Goal: Information Seeking & Learning: Compare options

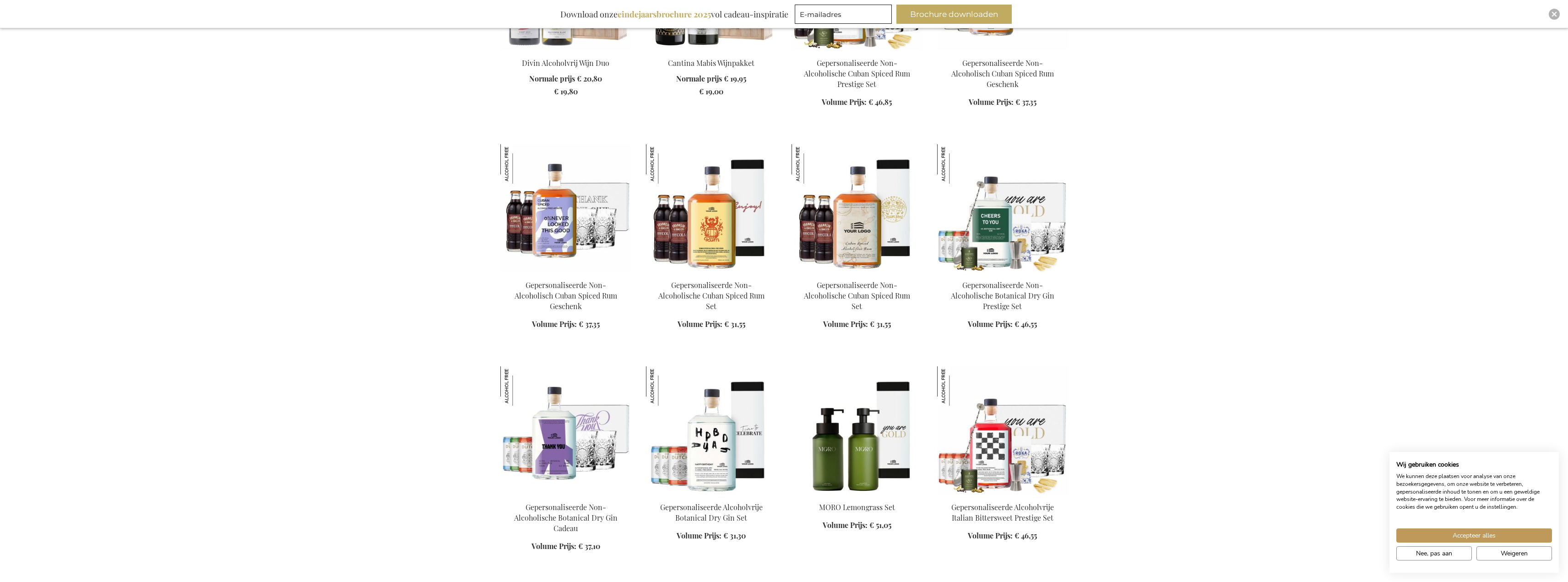
scroll to position [870, 0]
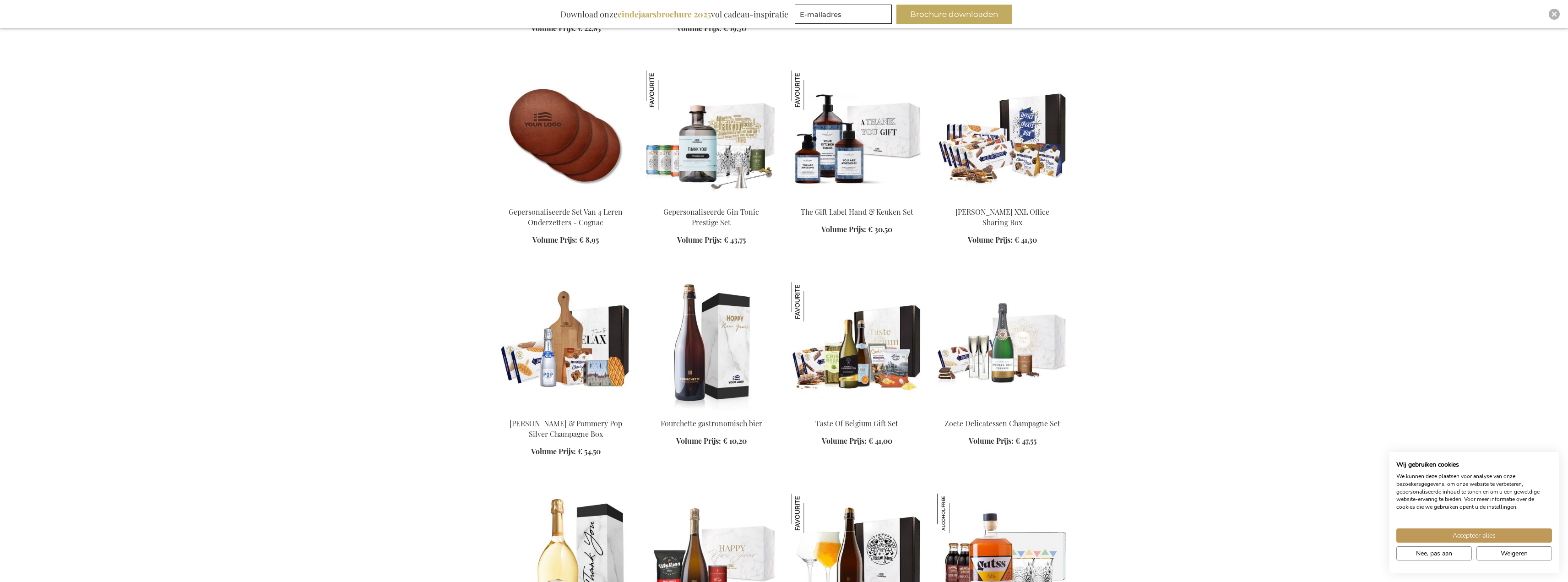
scroll to position [1511, 0]
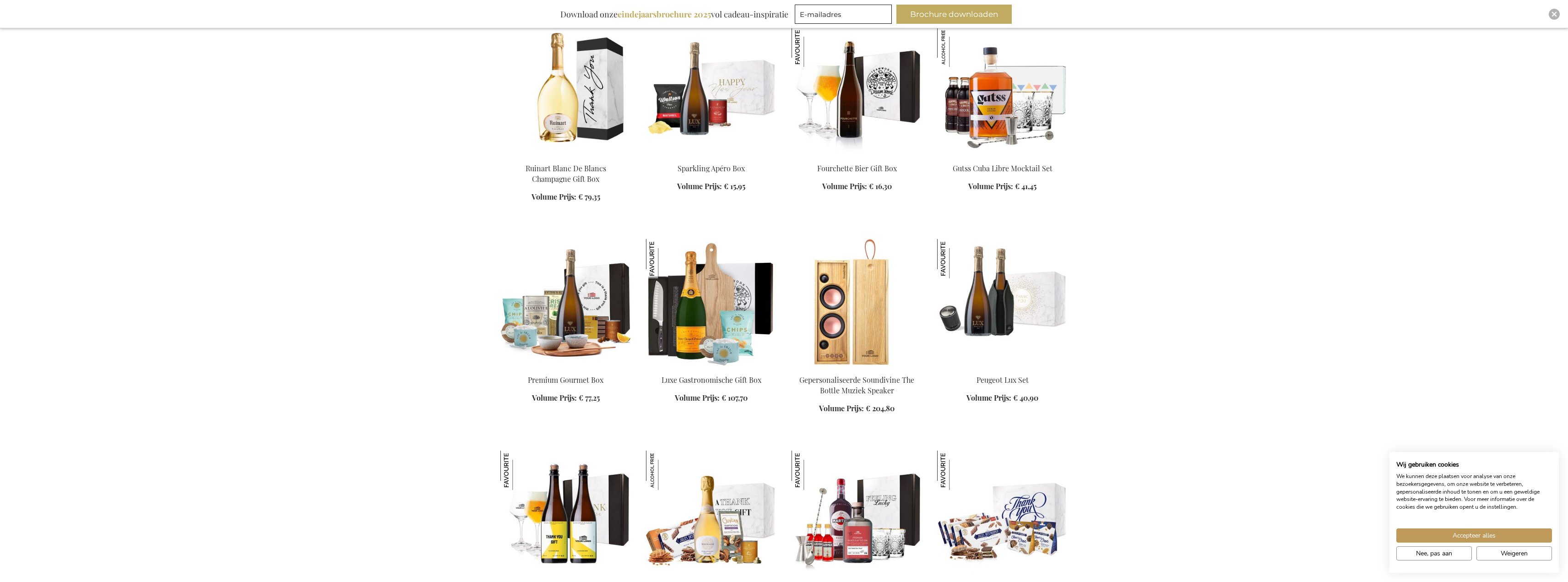
scroll to position [2015, 0]
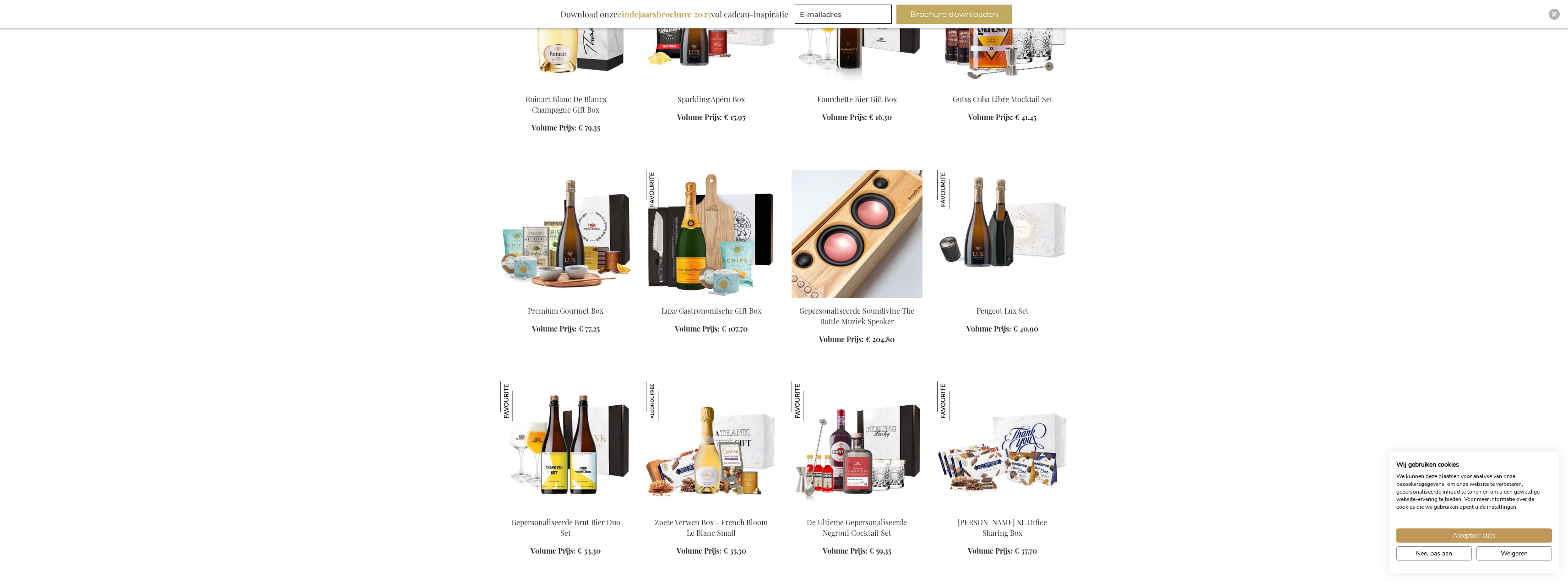
click at [870, 234] on img at bounding box center [857, 234] width 131 height 128
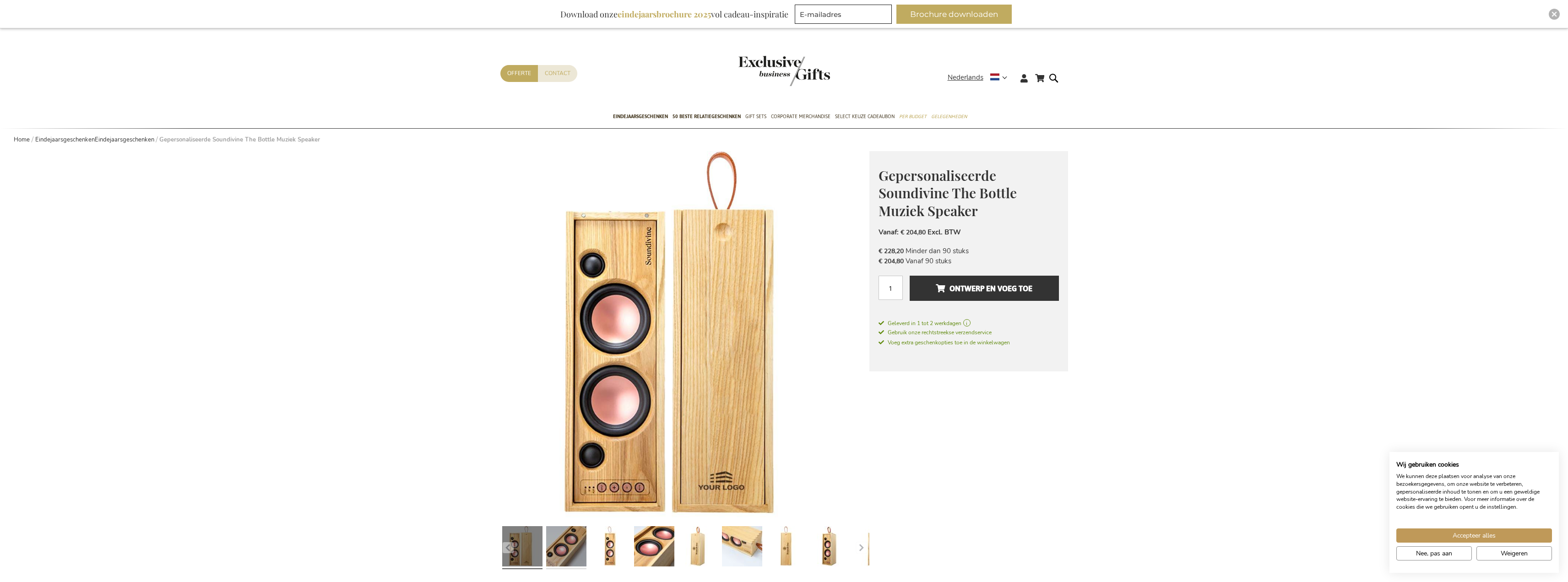
click at [563, 551] on link at bounding box center [566, 548] width 41 height 51
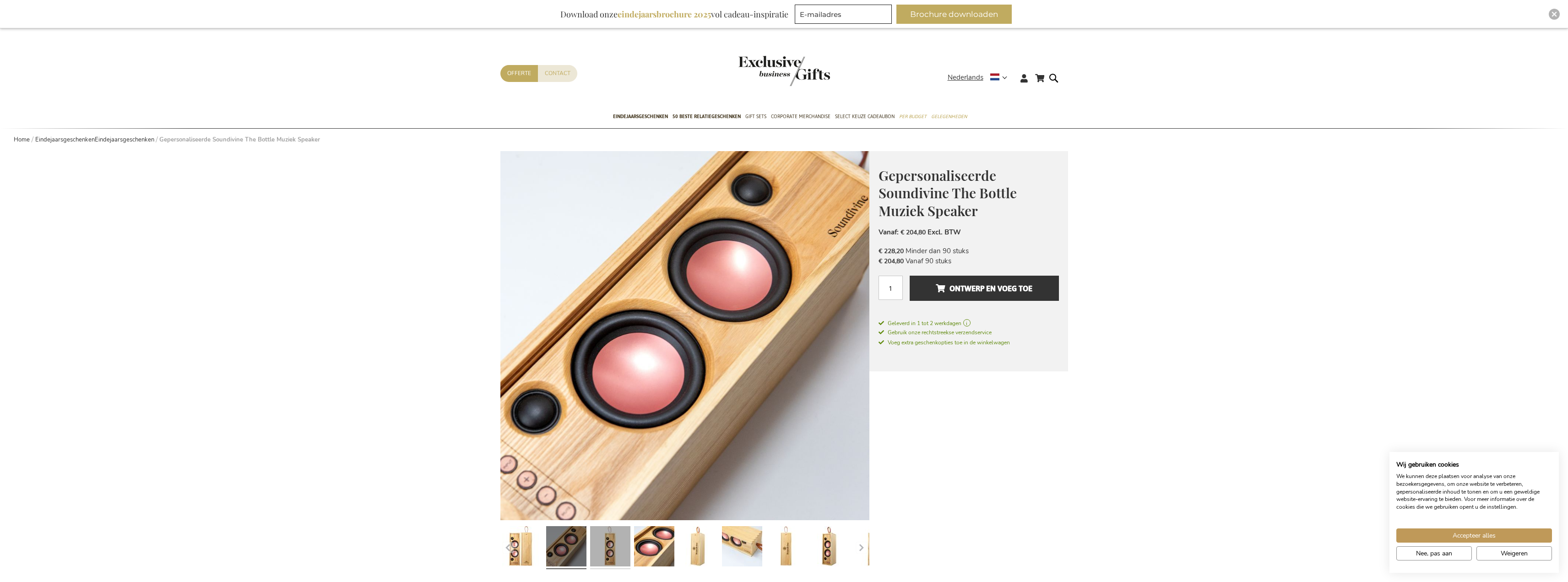
click at [607, 551] on link at bounding box center [610, 548] width 41 height 51
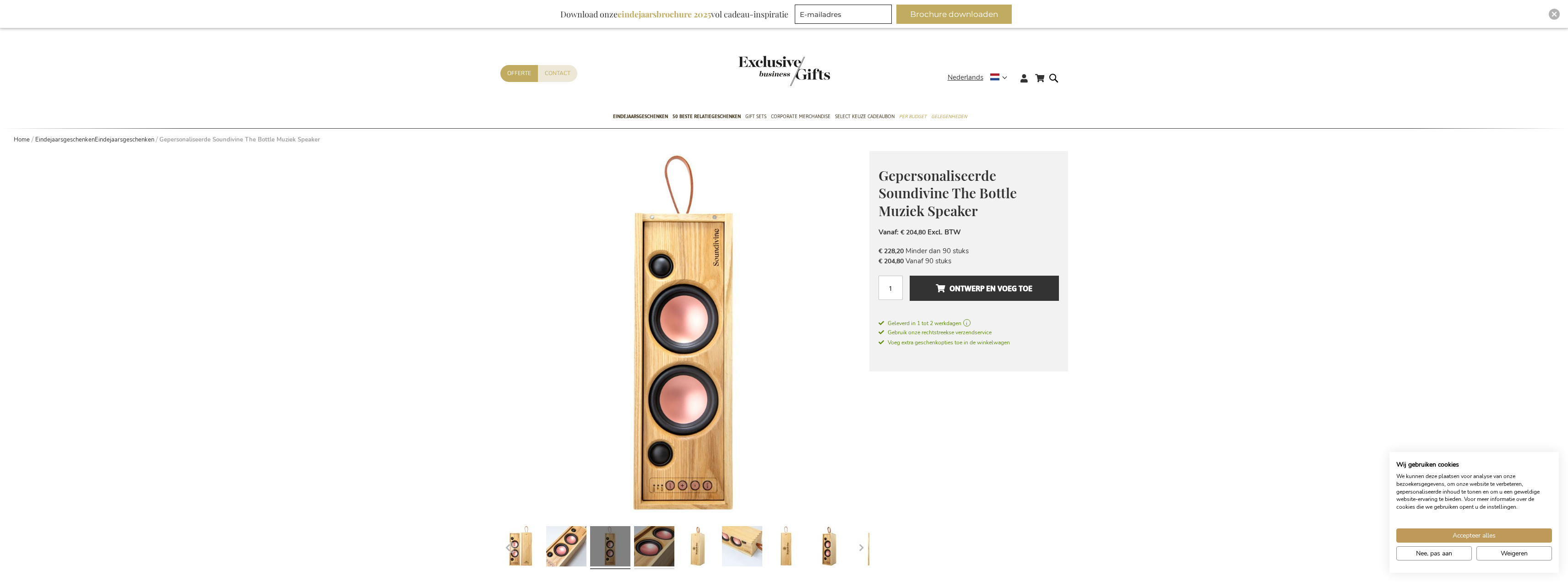
click at [652, 552] on link at bounding box center [654, 548] width 41 height 51
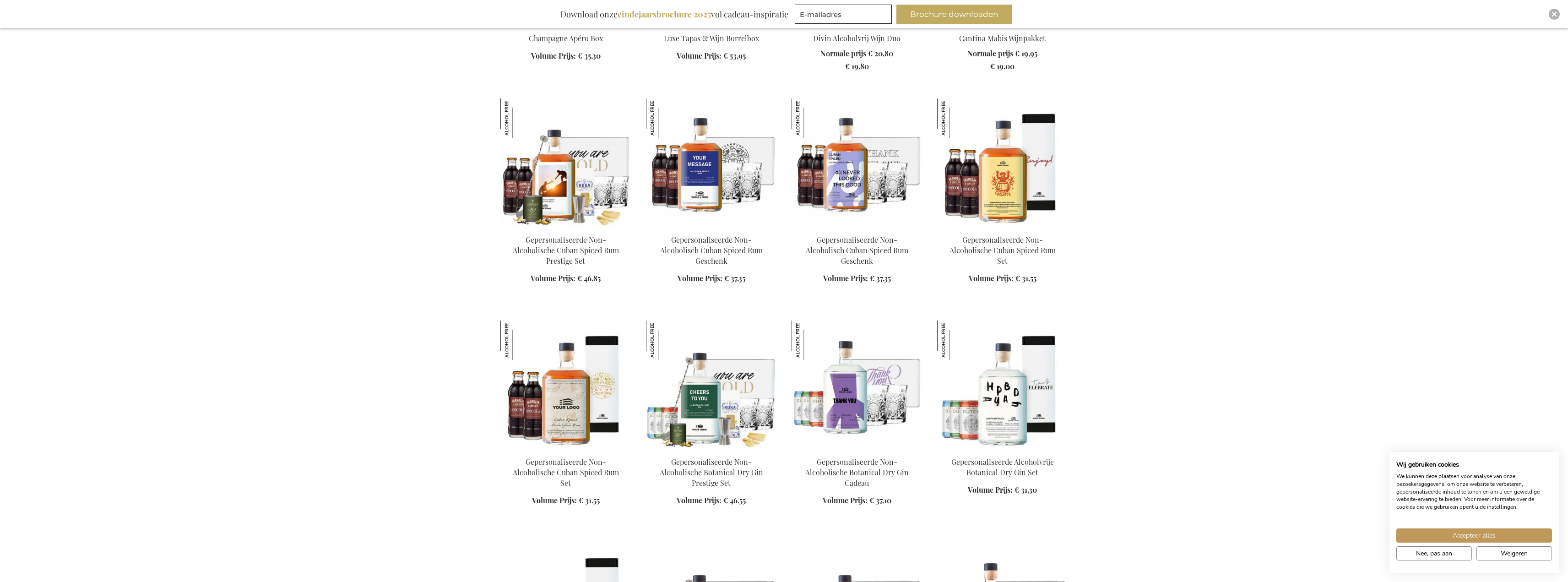
scroll to position [1997, 0]
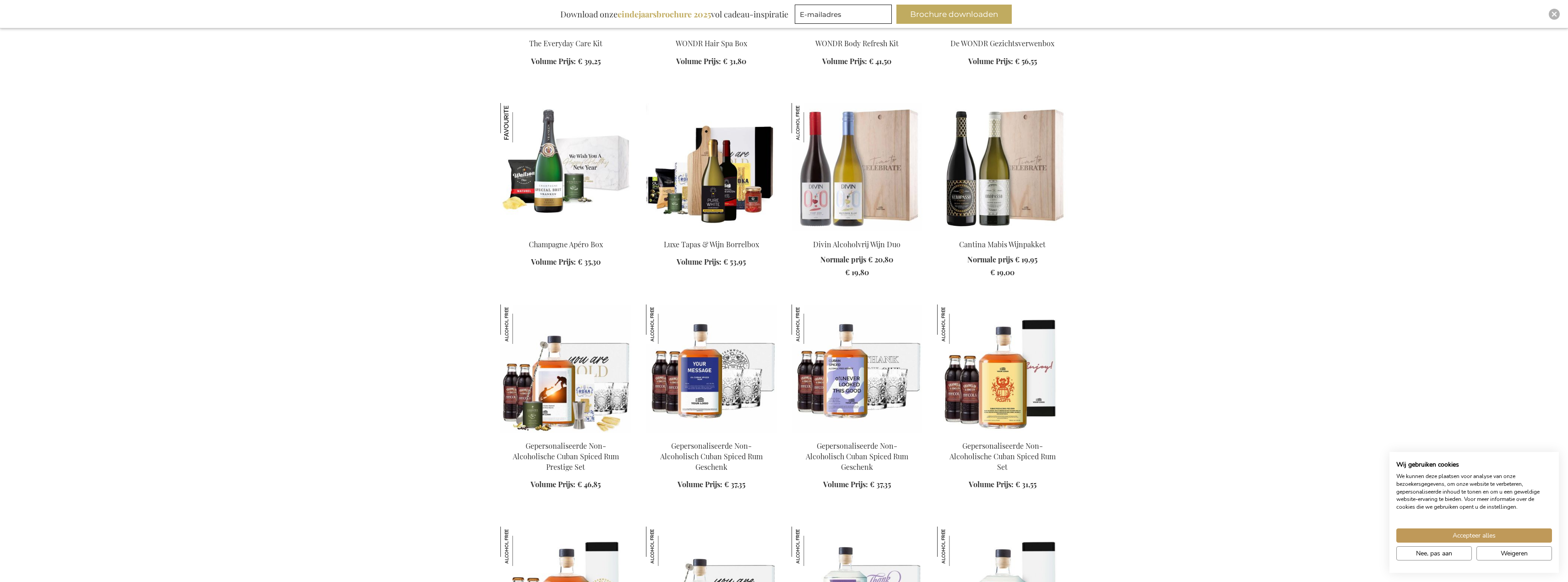
scroll to position [1264, 0]
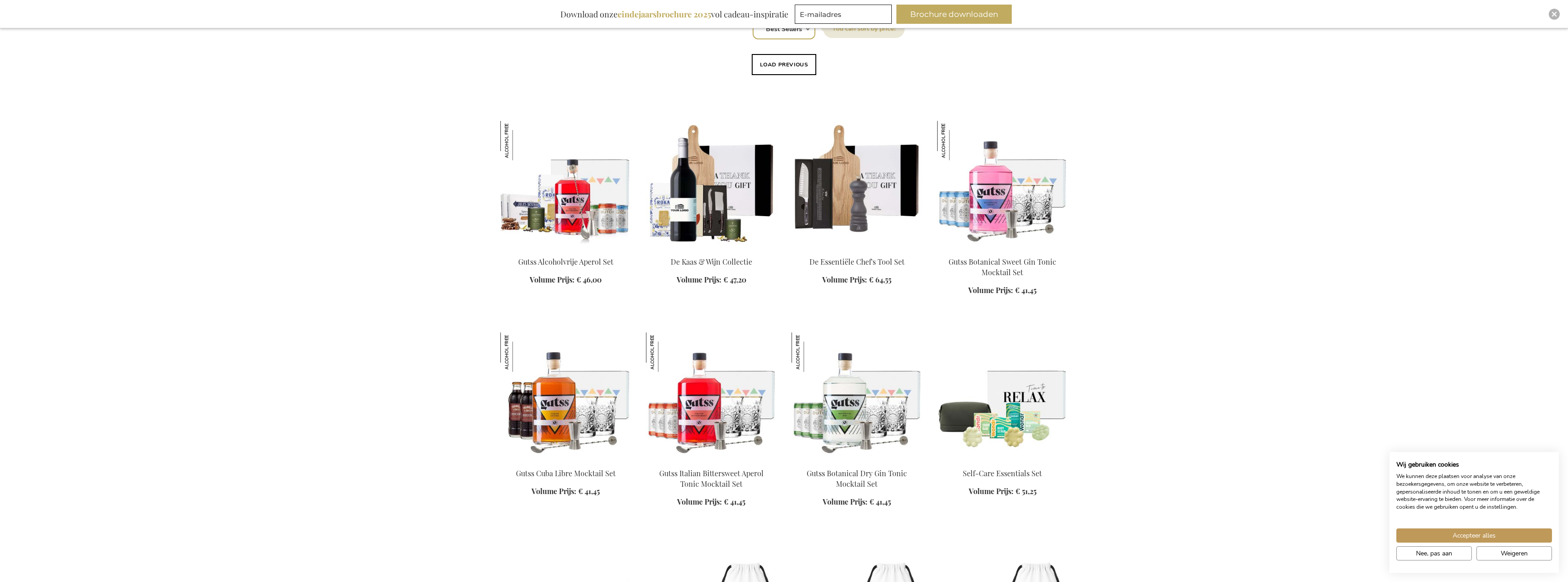
scroll to position [806, 0]
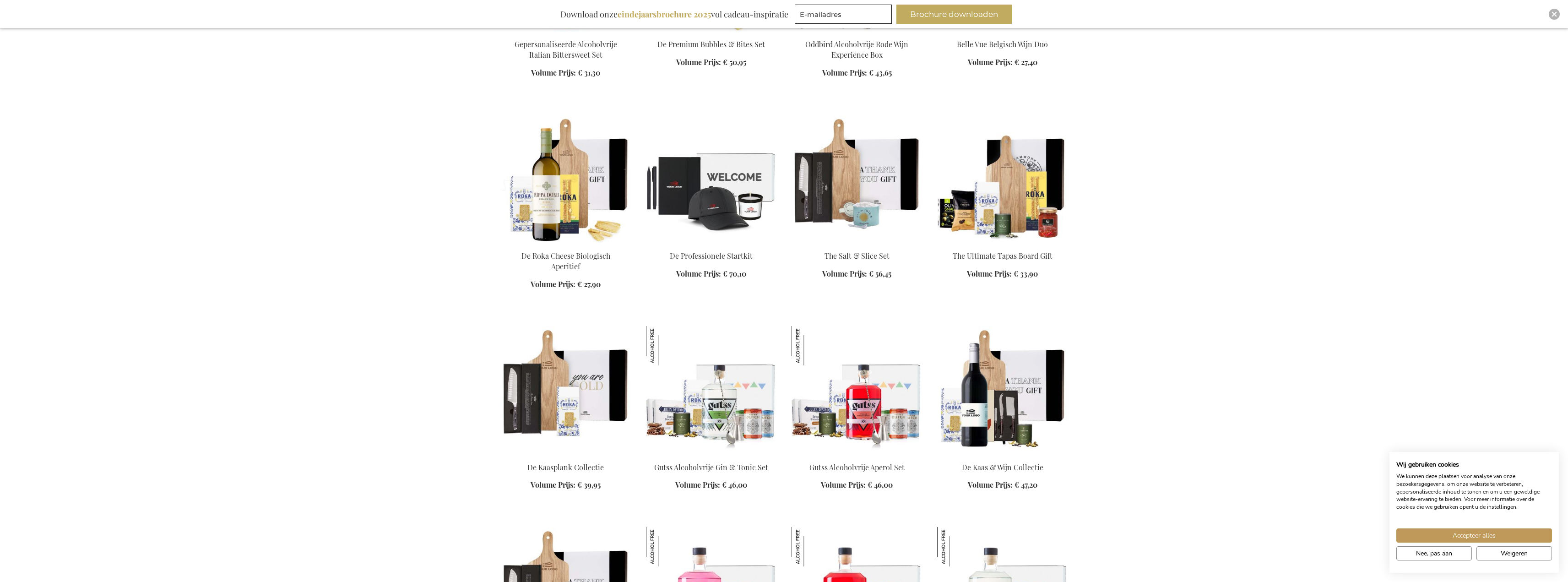
scroll to position [2684, 0]
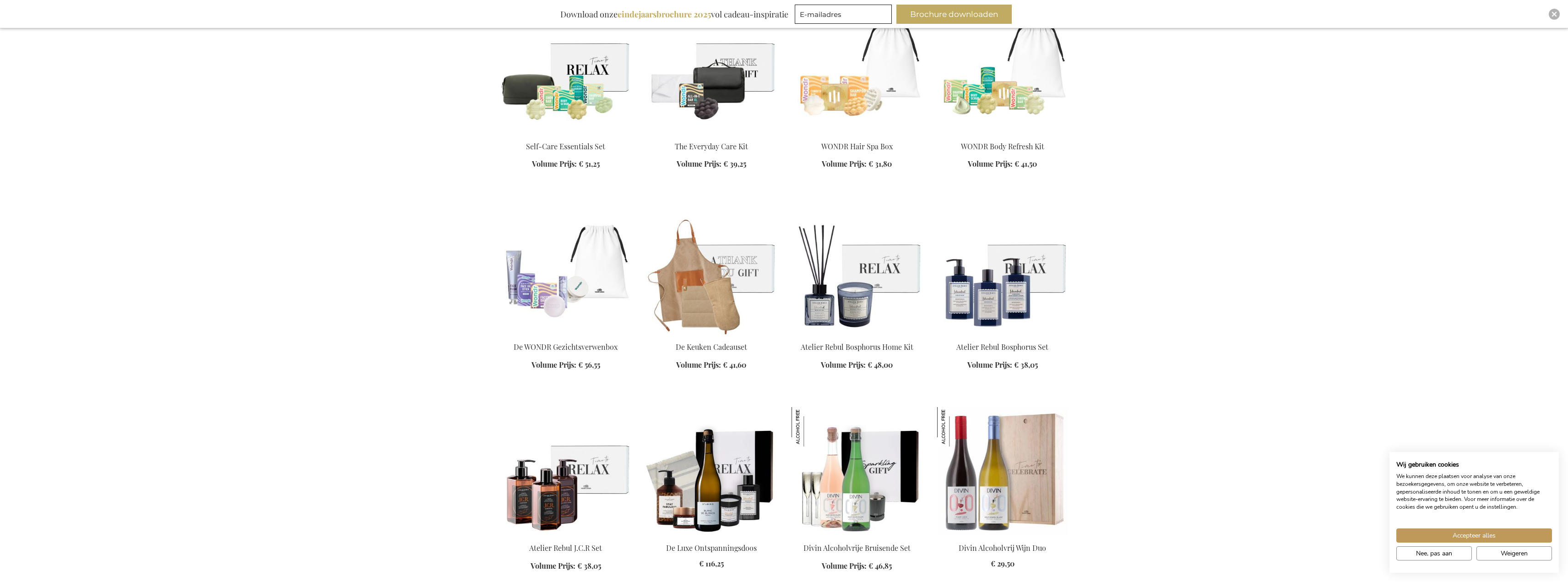
scroll to position [3050, 0]
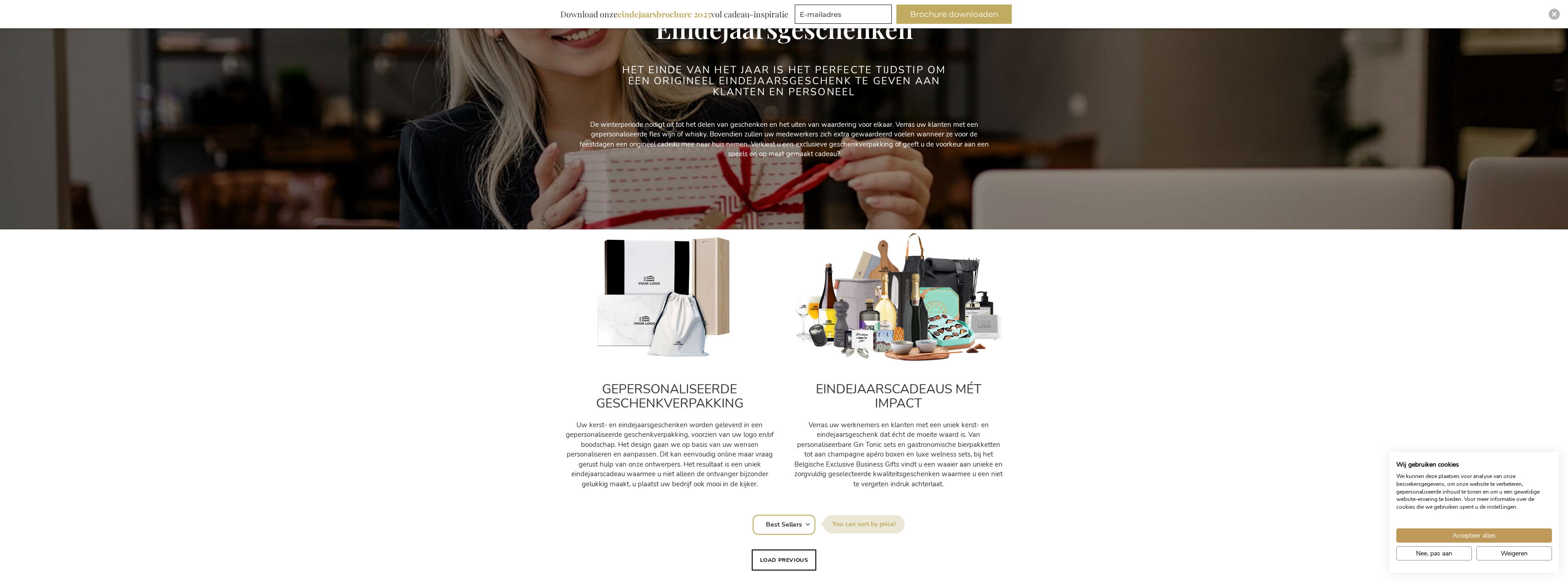
scroll to position [105, 0]
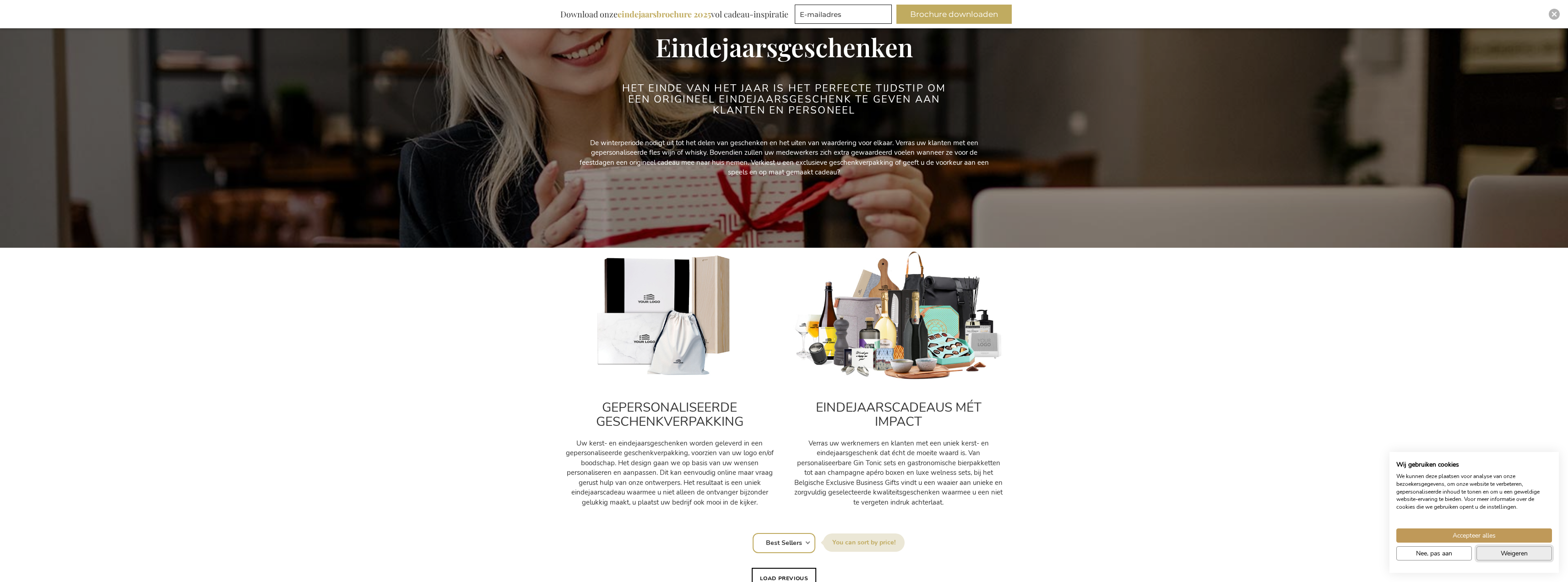
click at [1508, 554] on span "Weigeren" at bounding box center [1514, 553] width 27 height 9
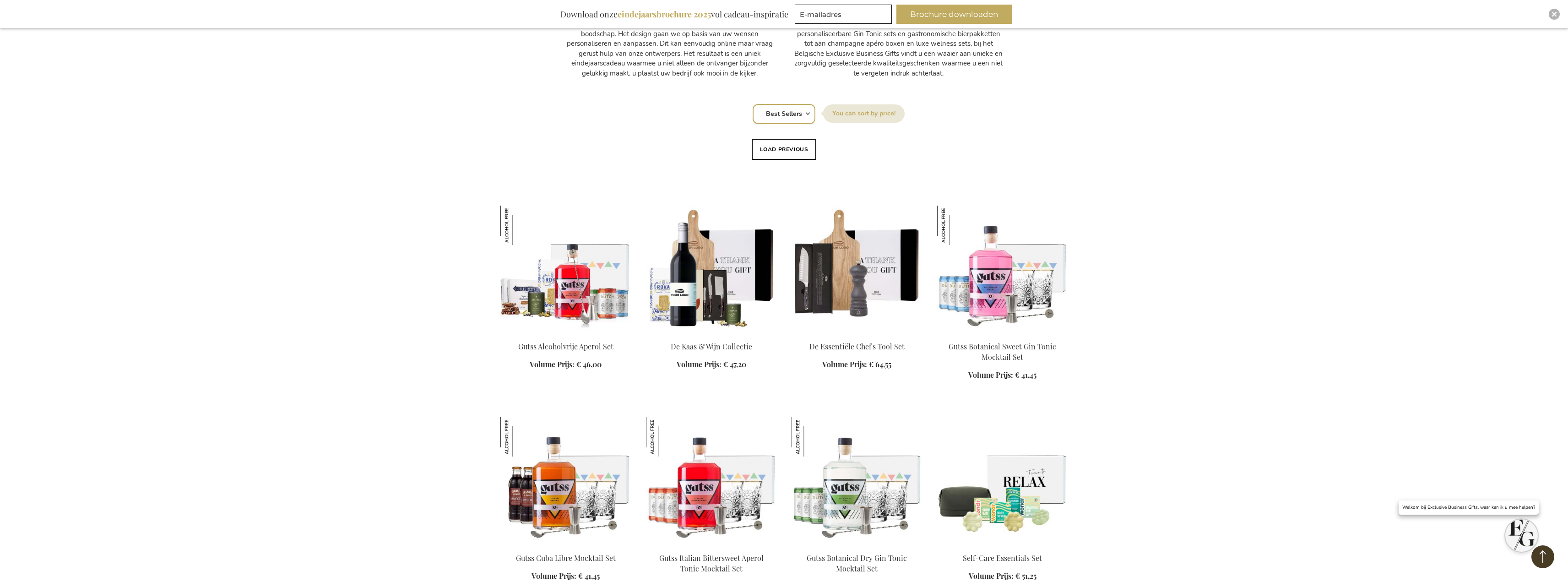
scroll to position [792, 0]
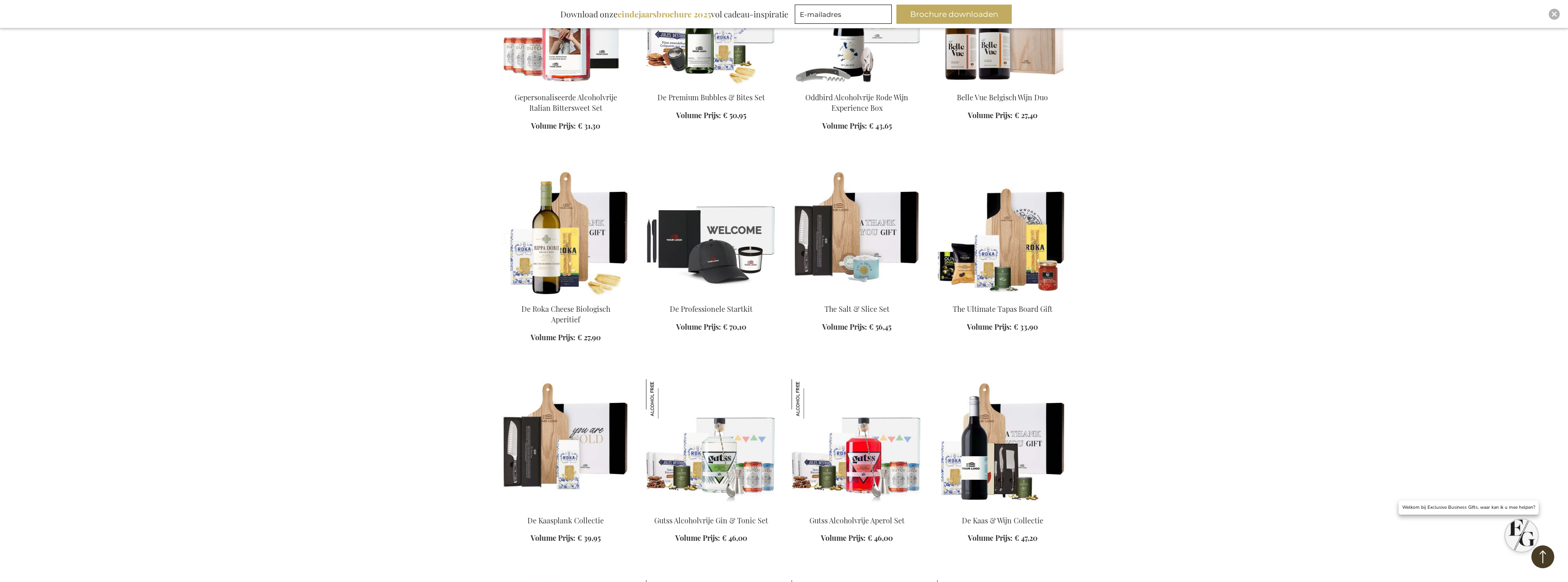
scroll to position [2532, 0]
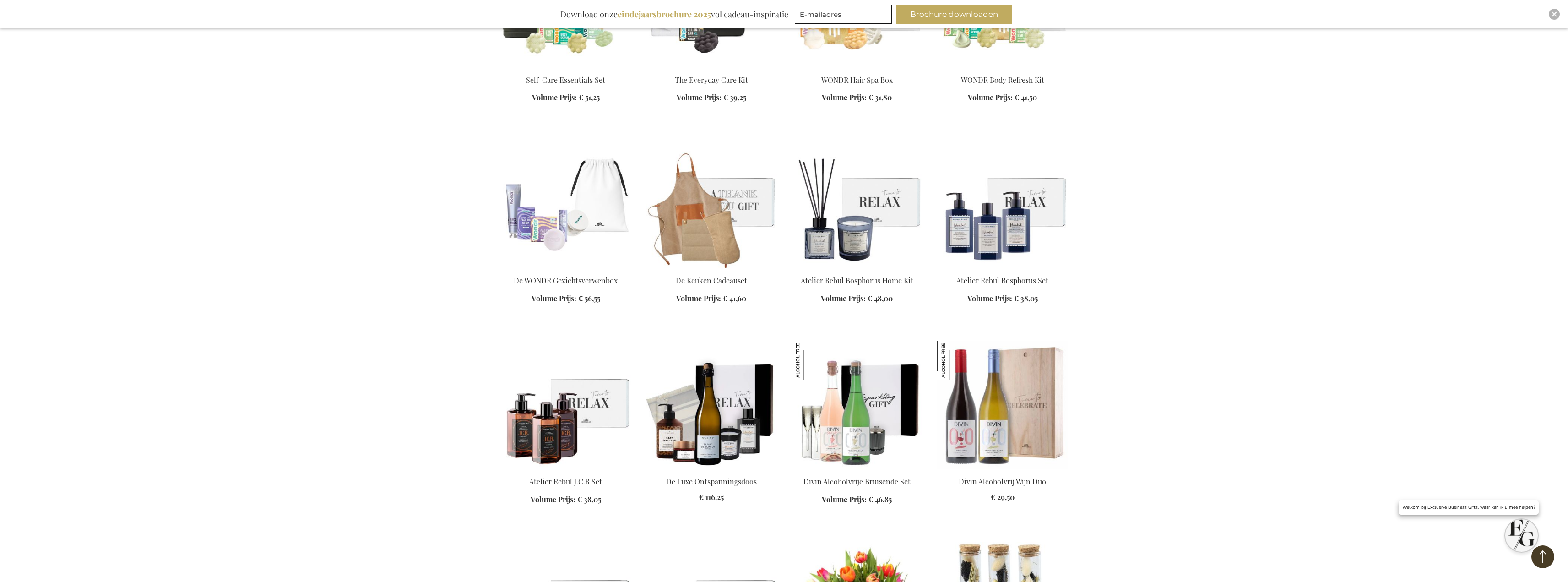
scroll to position [3356, 0]
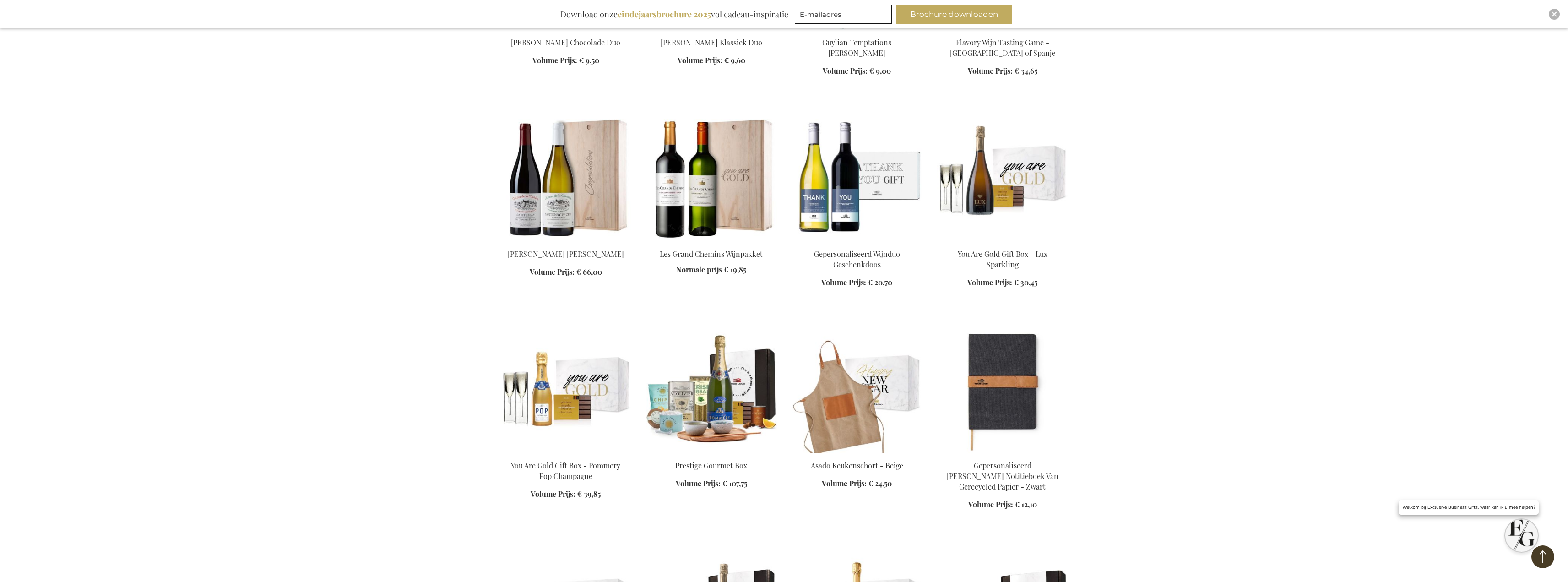
scroll to position [4777, 0]
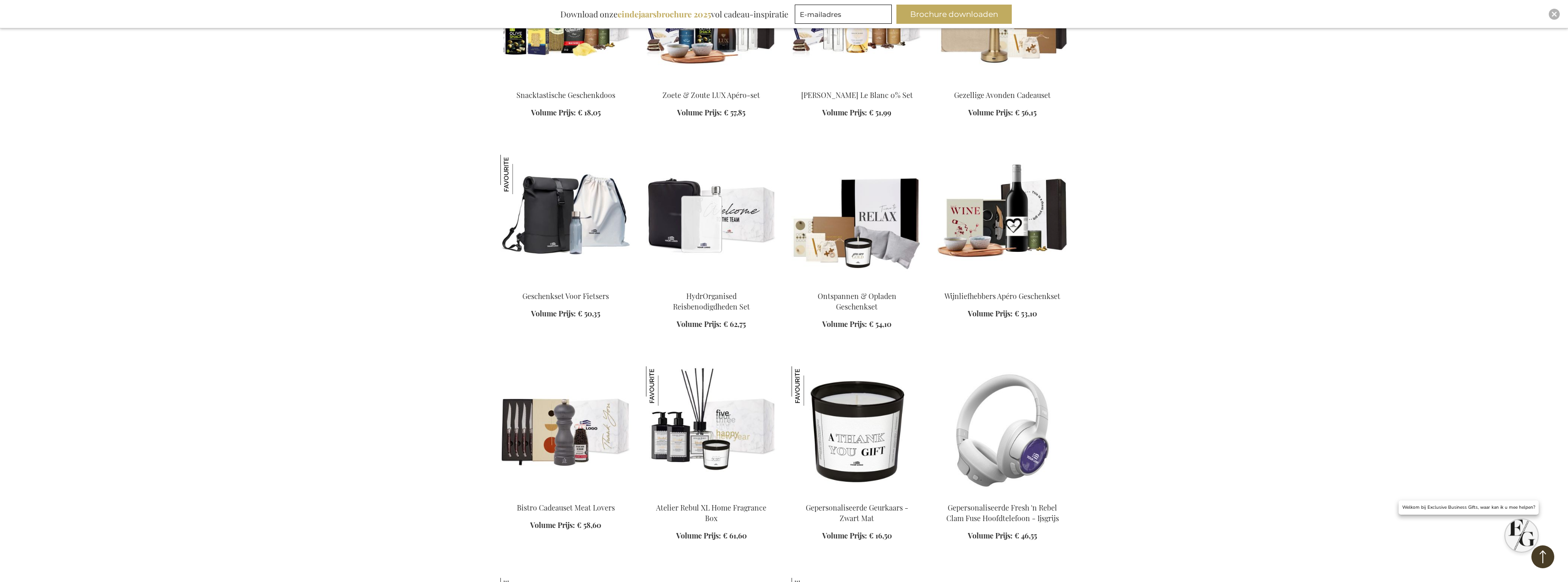
scroll to position [5417, 0]
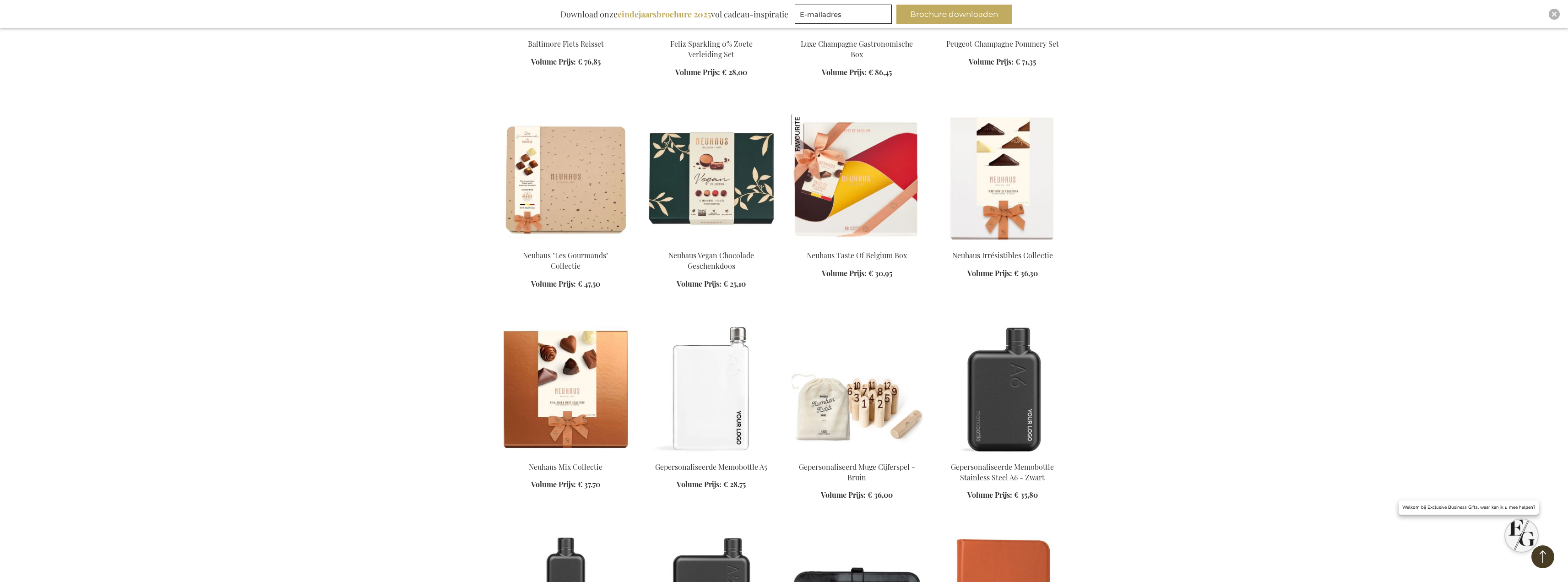
scroll to position [6104, 0]
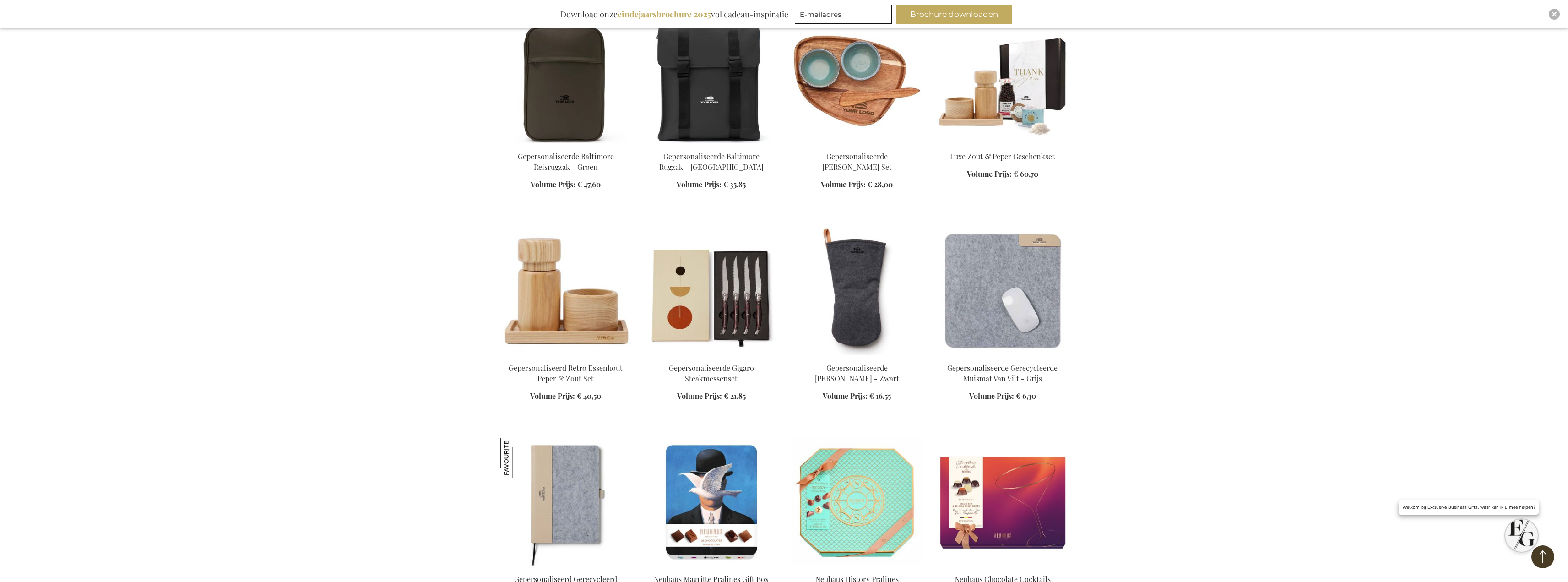
scroll to position [7936, 0]
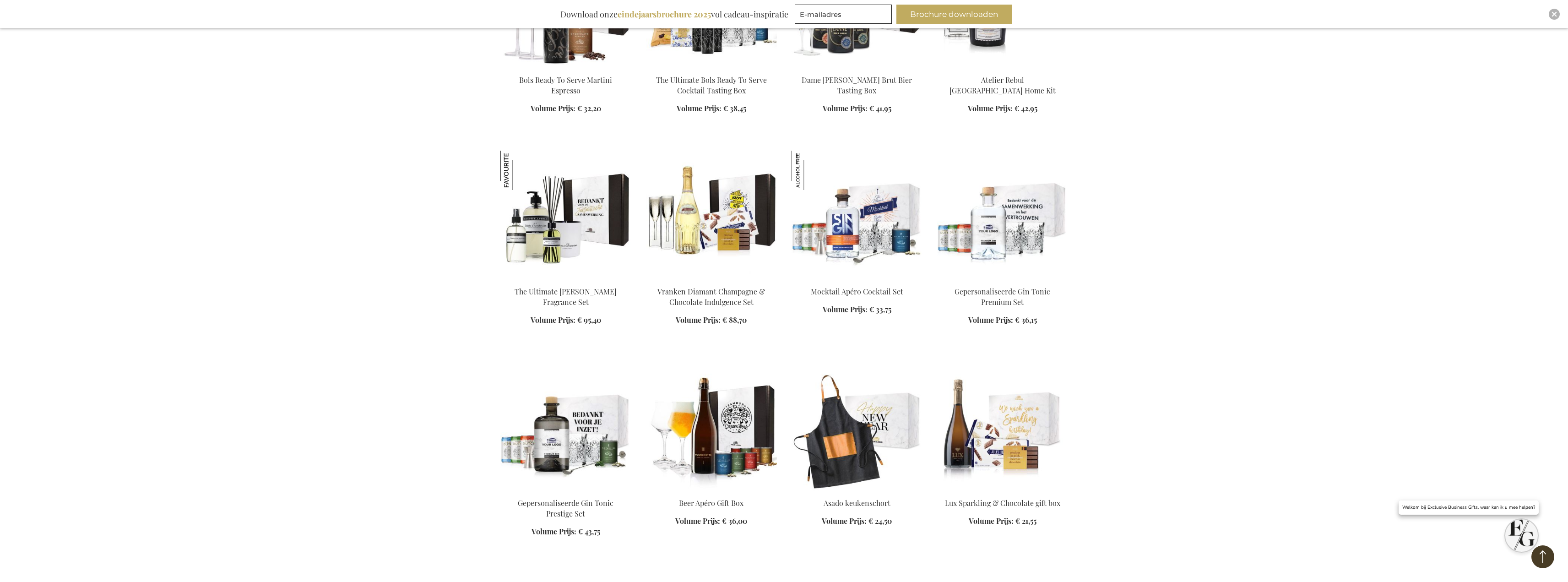
scroll to position [12424, 0]
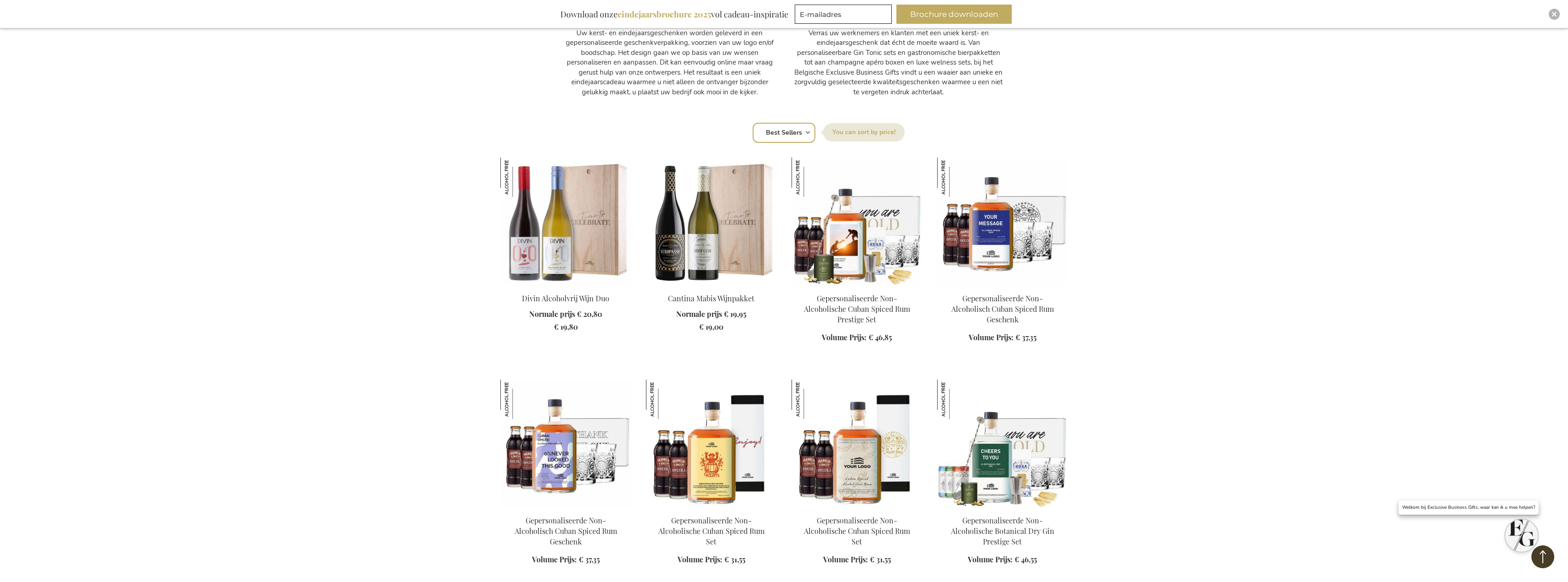
scroll to position [687, 0]
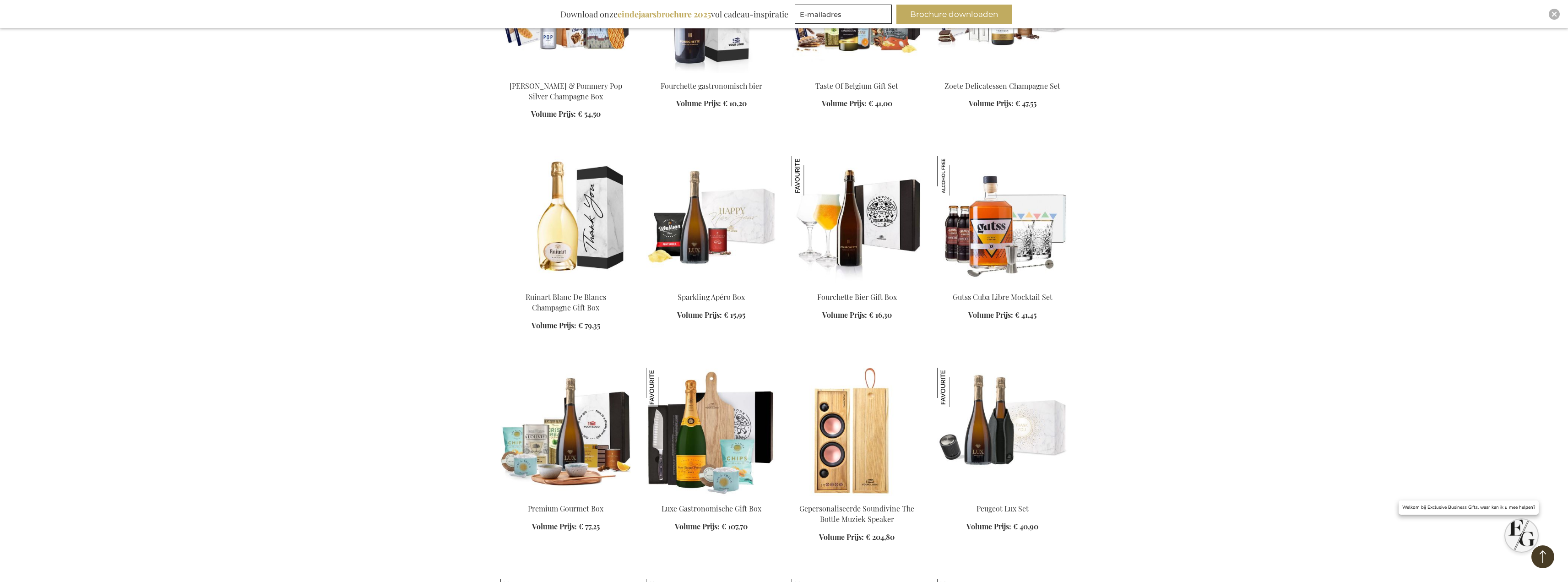
scroll to position [1970, 0]
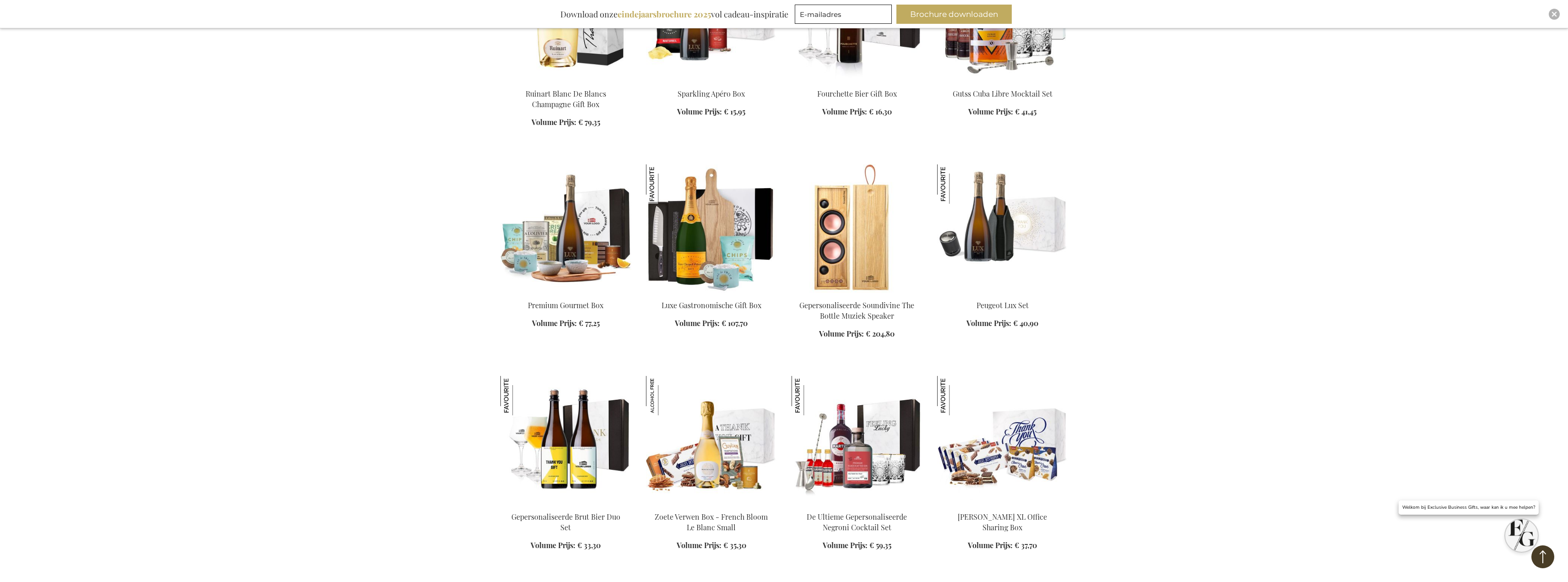
scroll to position [2244, 0]
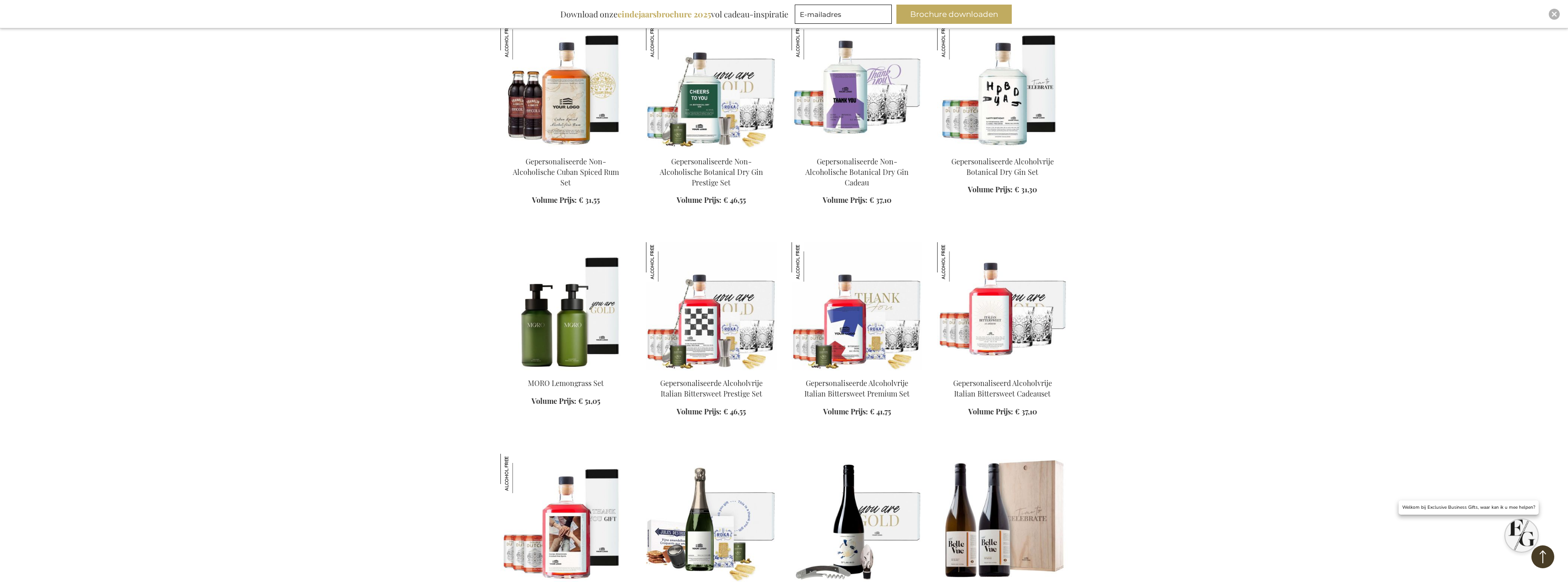
scroll to position [3069, 0]
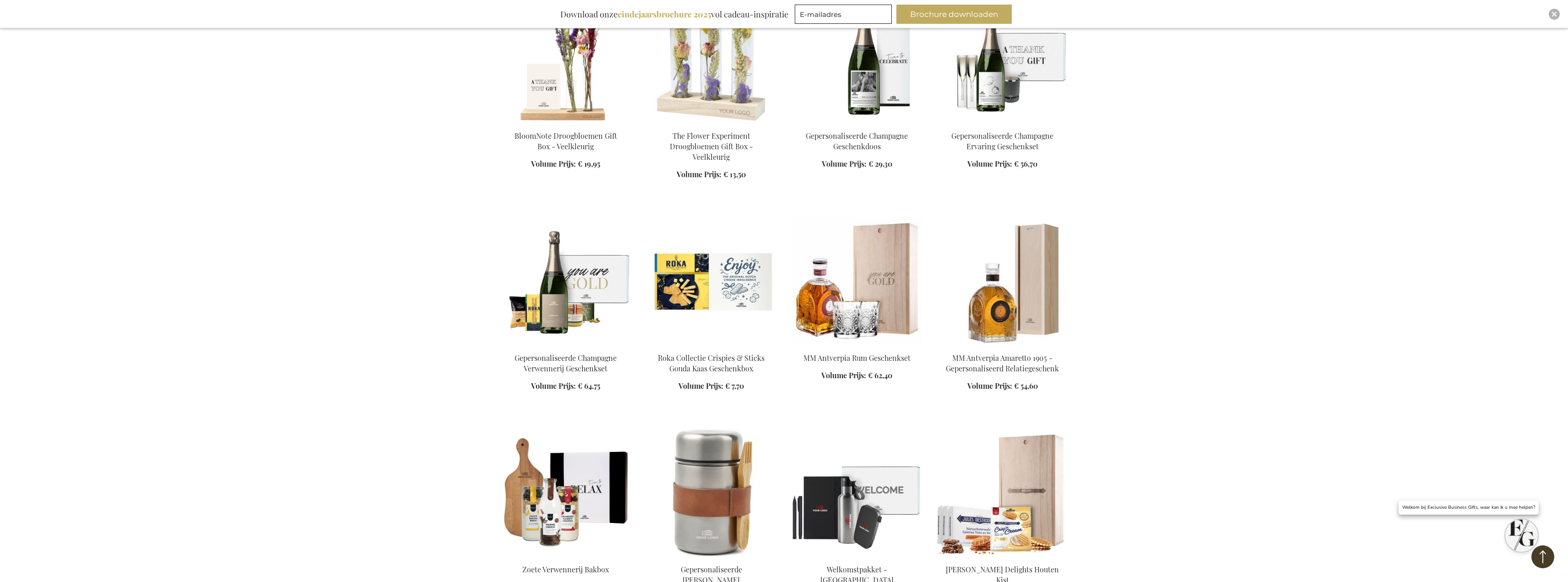
scroll to position [5129, 0]
click at [868, 237] on img at bounding box center [857, 282] width 131 height 128
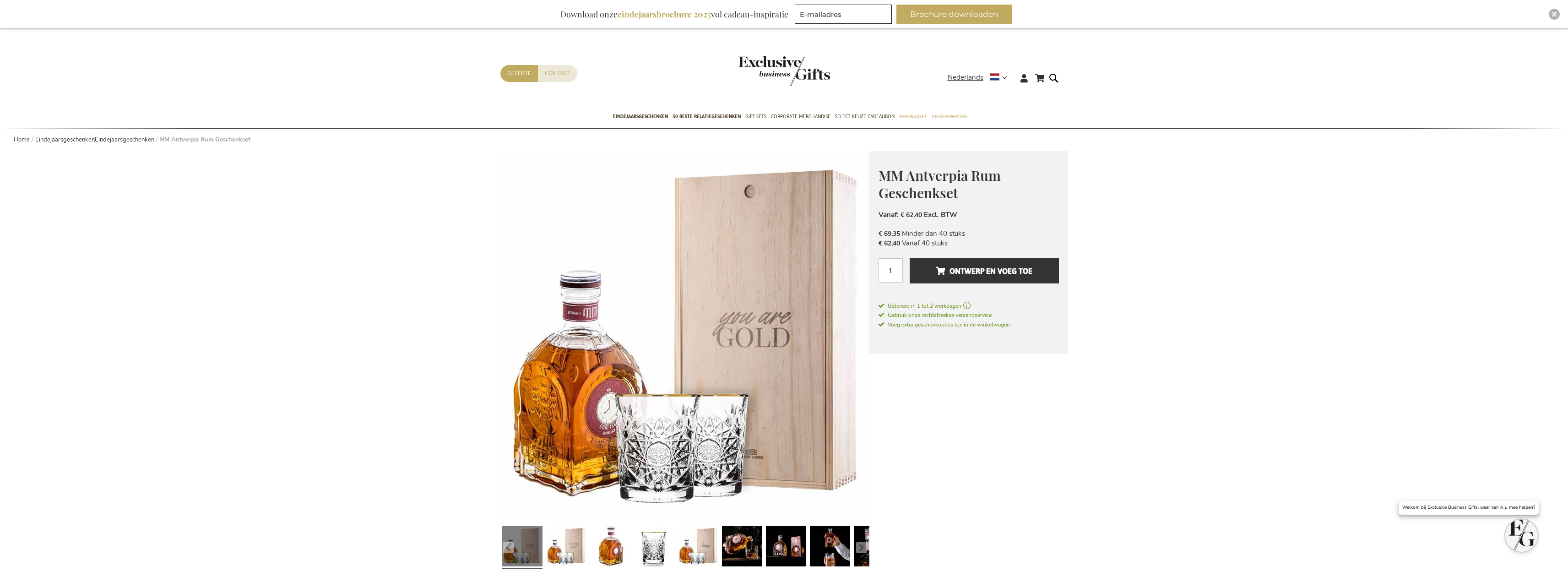
drag, startPoint x: 878, startPoint y: 171, endPoint x: 1005, endPoint y: 241, distance: 145.0
click at [1005, 241] on div "MM Antverpia Rum Geschenkset Belgische perfectie in elk luxegeschenk MM Antverp…" at bounding box center [969, 252] width 198 height 203
copy div "MM Antverpia Rum Geschenkset Belgische perfectie in elk luxegeschenk MM Antverp…"
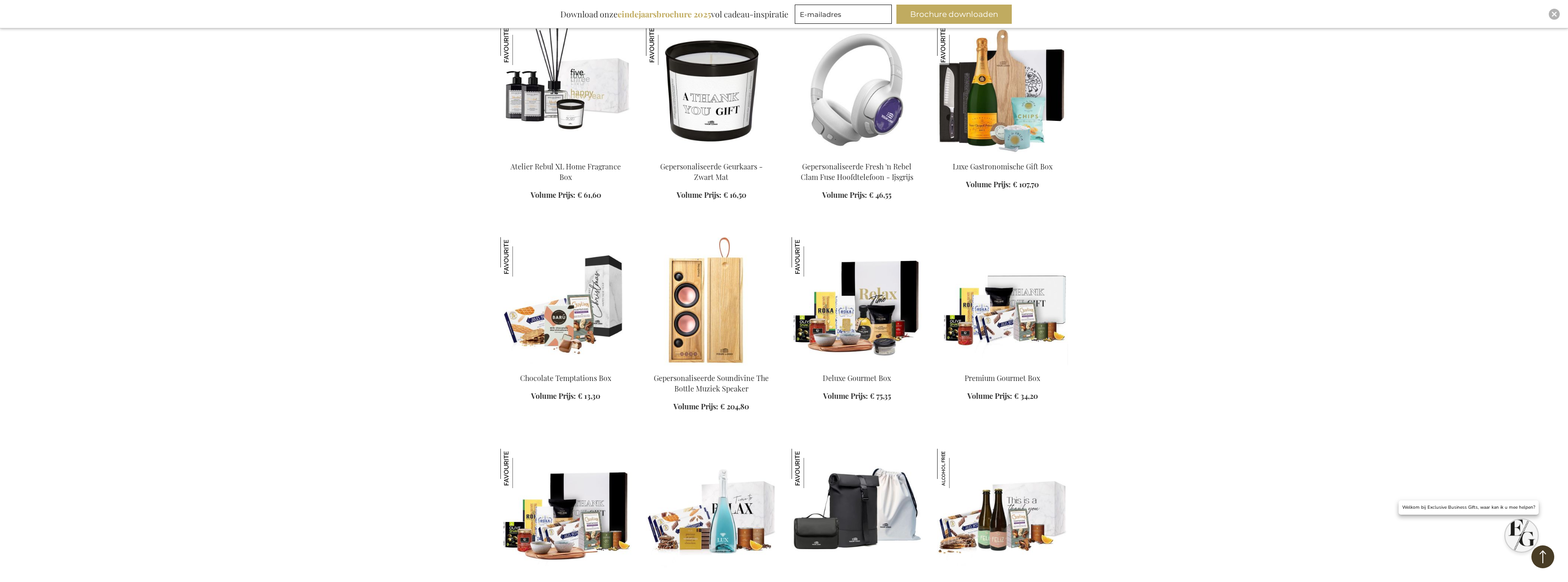
scroll to position [595, 0]
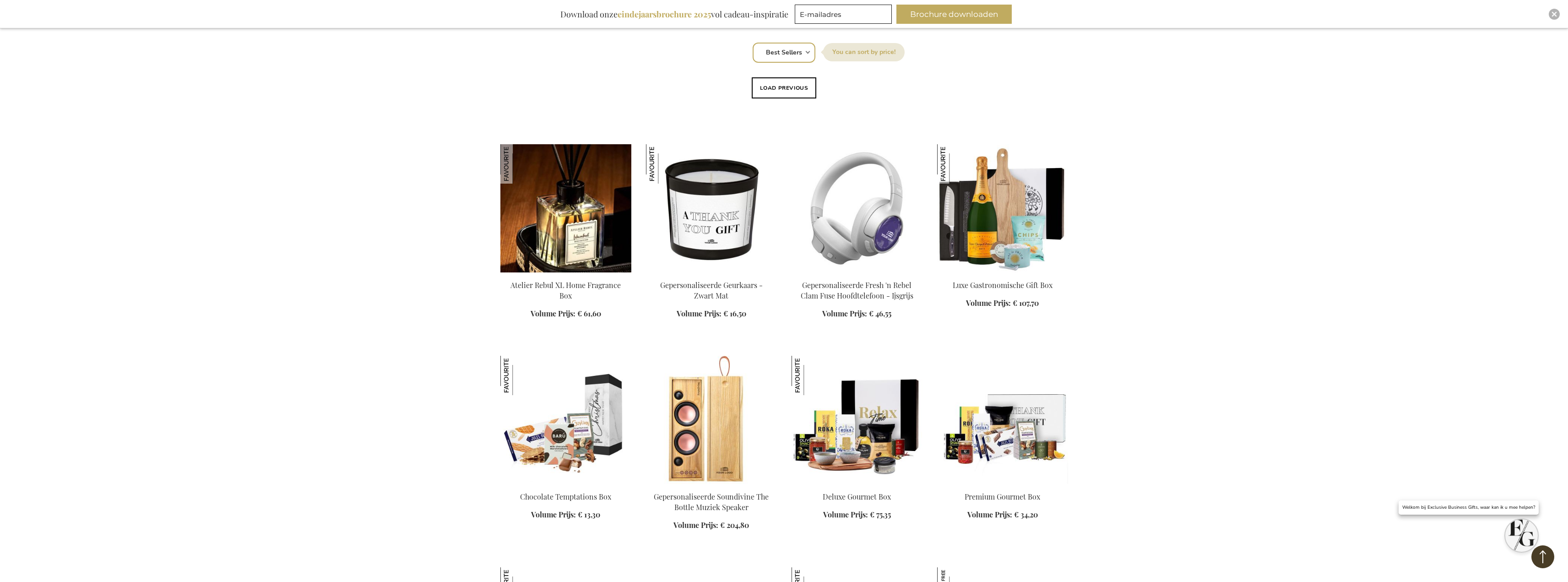
click at [541, 209] on img at bounding box center [566, 208] width 131 height 128
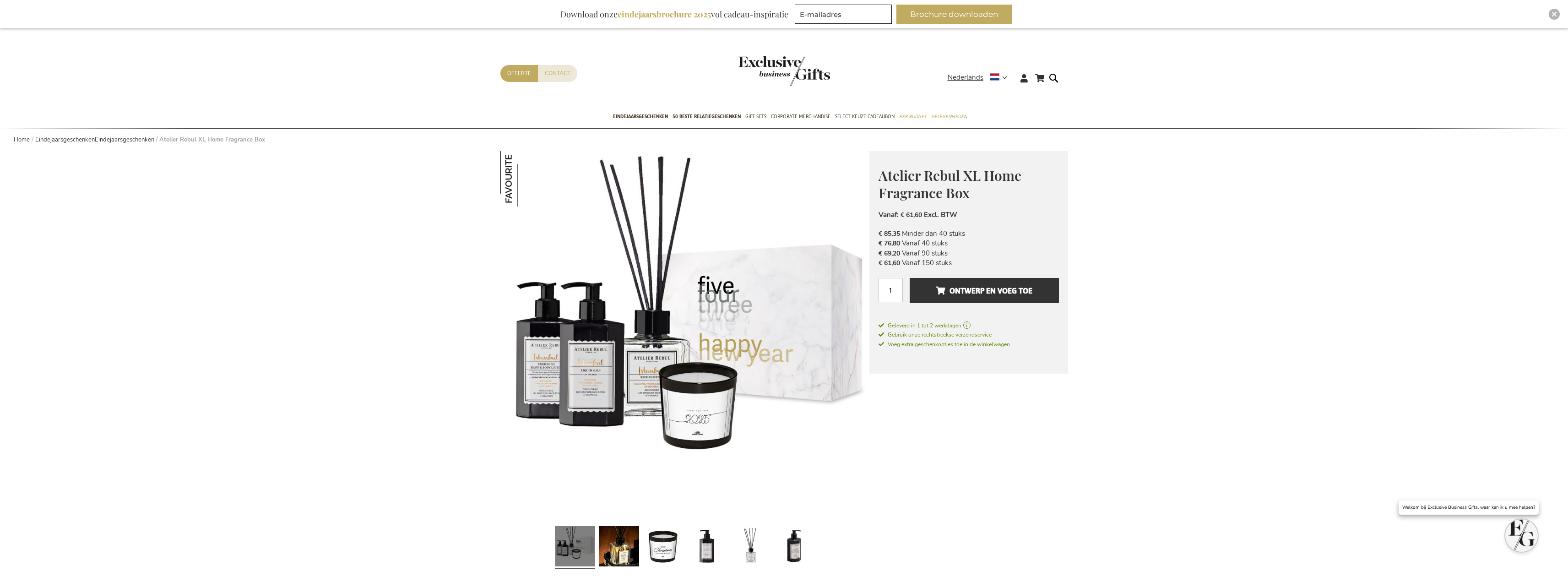
drag, startPoint x: 880, startPoint y: 173, endPoint x: 961, endPoint y: 262, distance: 120.3
click at [961, 262] on div "Atelier Rebul XL Home Fragrance Box Maak elk verbonden, zakelijk moment onverge…" at bounding box center [969, 262] width 198 height 222
copy div "Atelier Rebul XL Home Fragrance Box Maak elk verbonden, zakelijk moment onverge…"
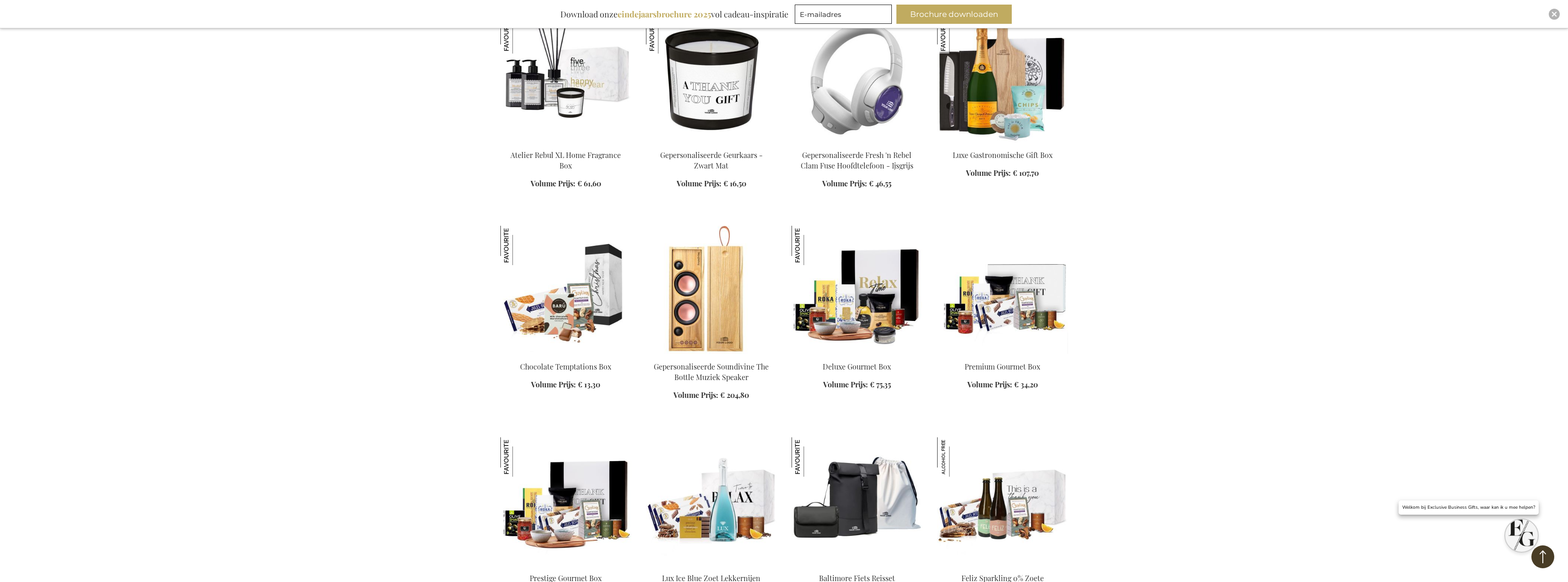
scroll to position [947, 0]
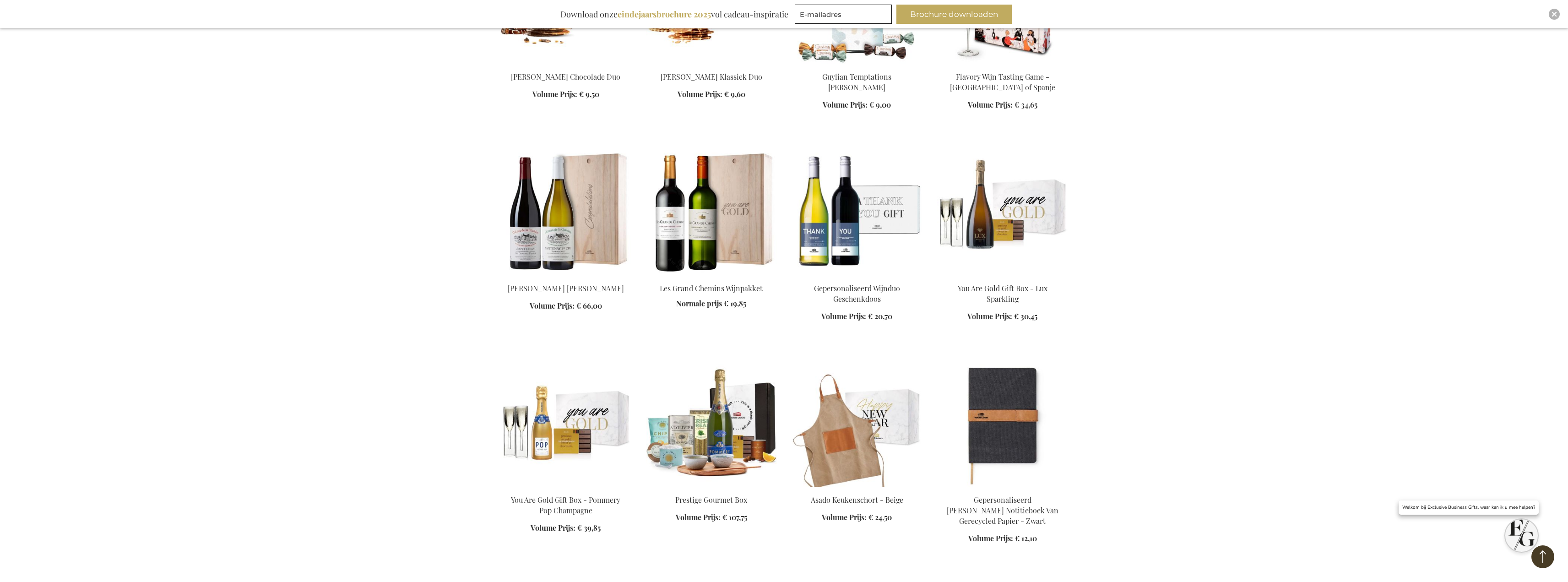
scroll to position [1589, 0]
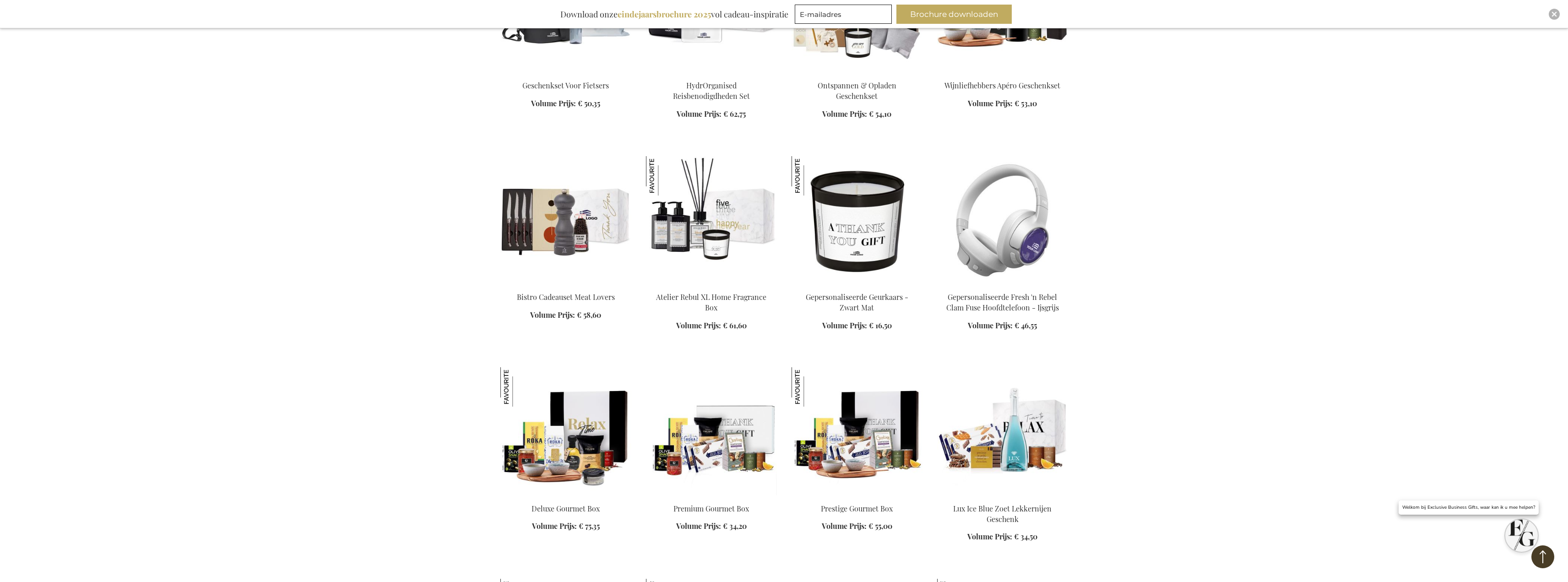
scroll to position [2597, 0]
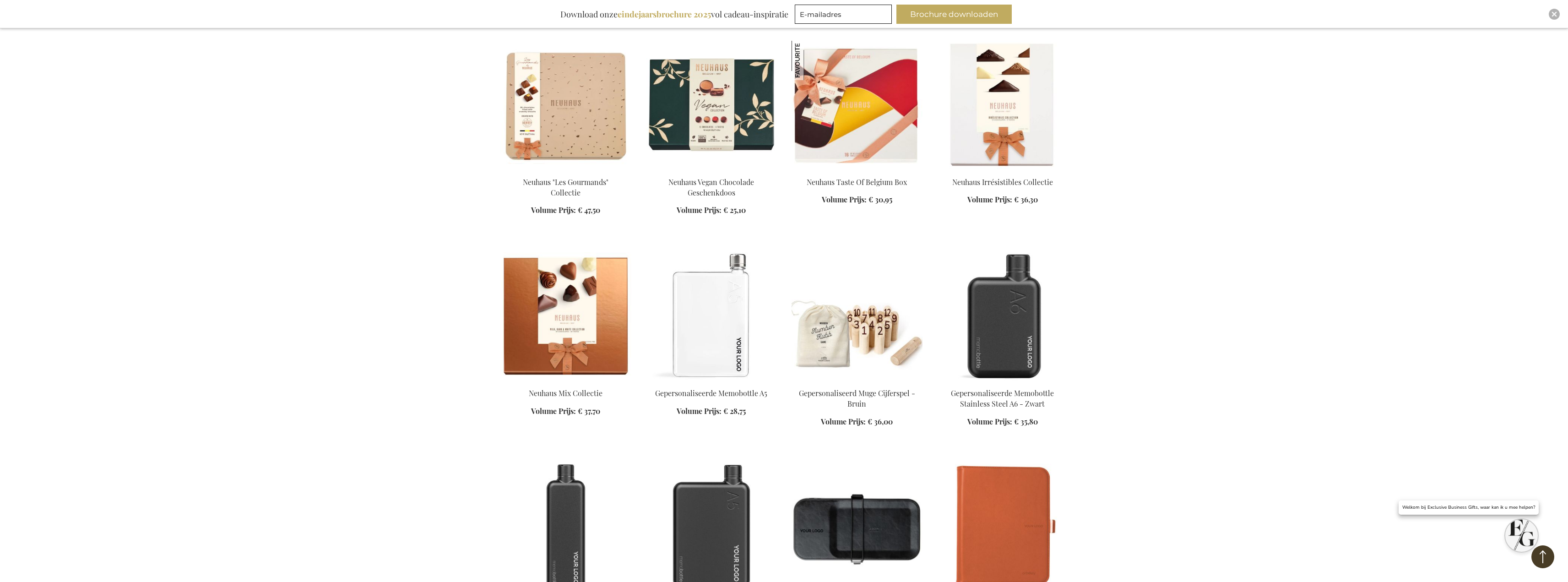
scroll to position [3237, 0]
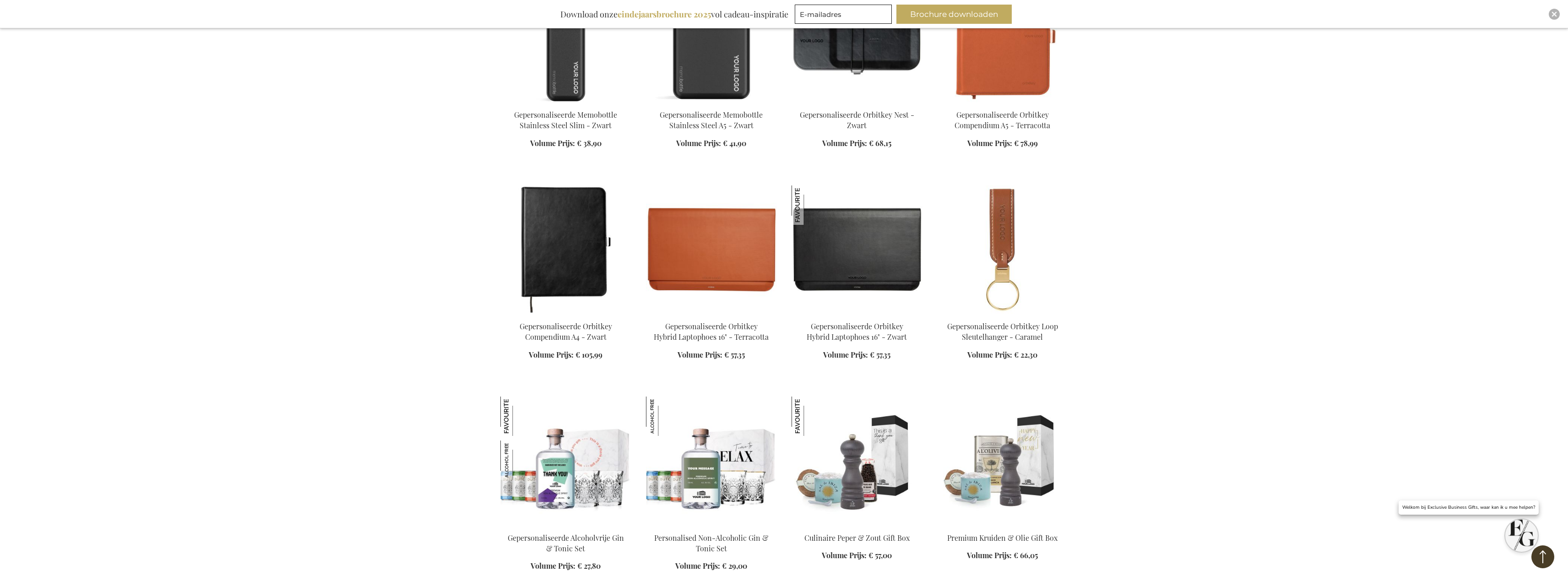
scroll to position [3879, 0]
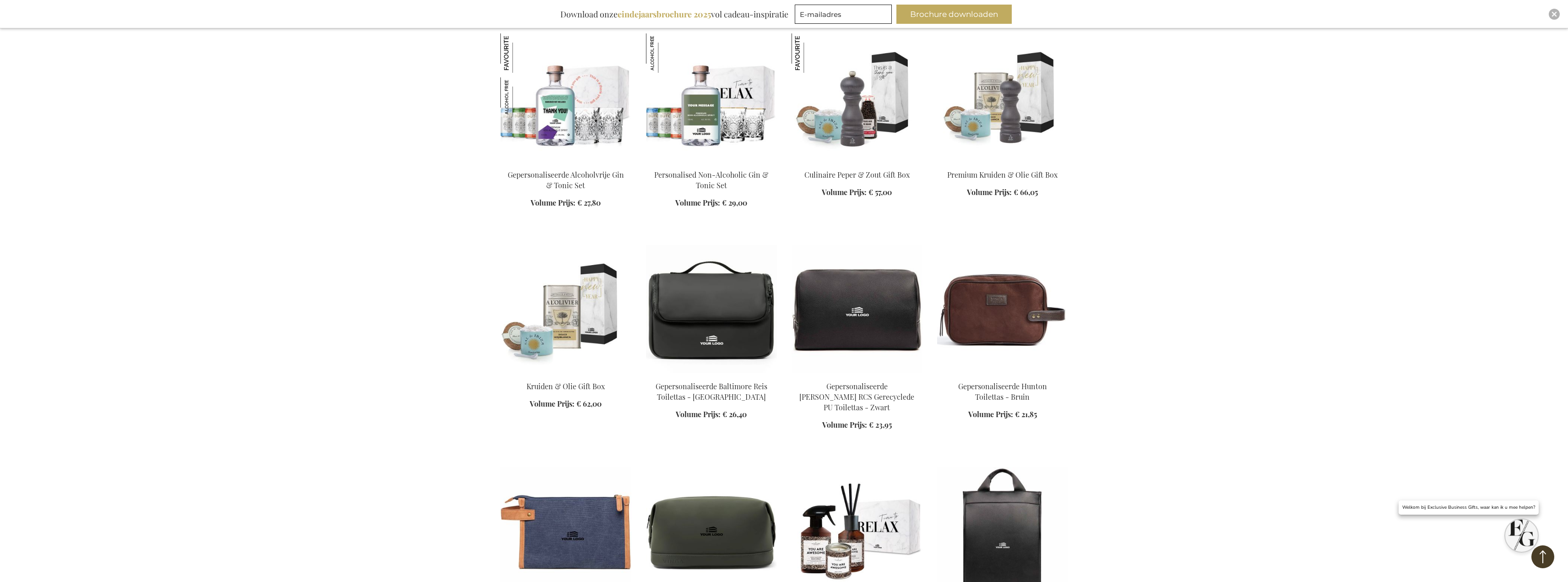
scroll to position [4291, 0]
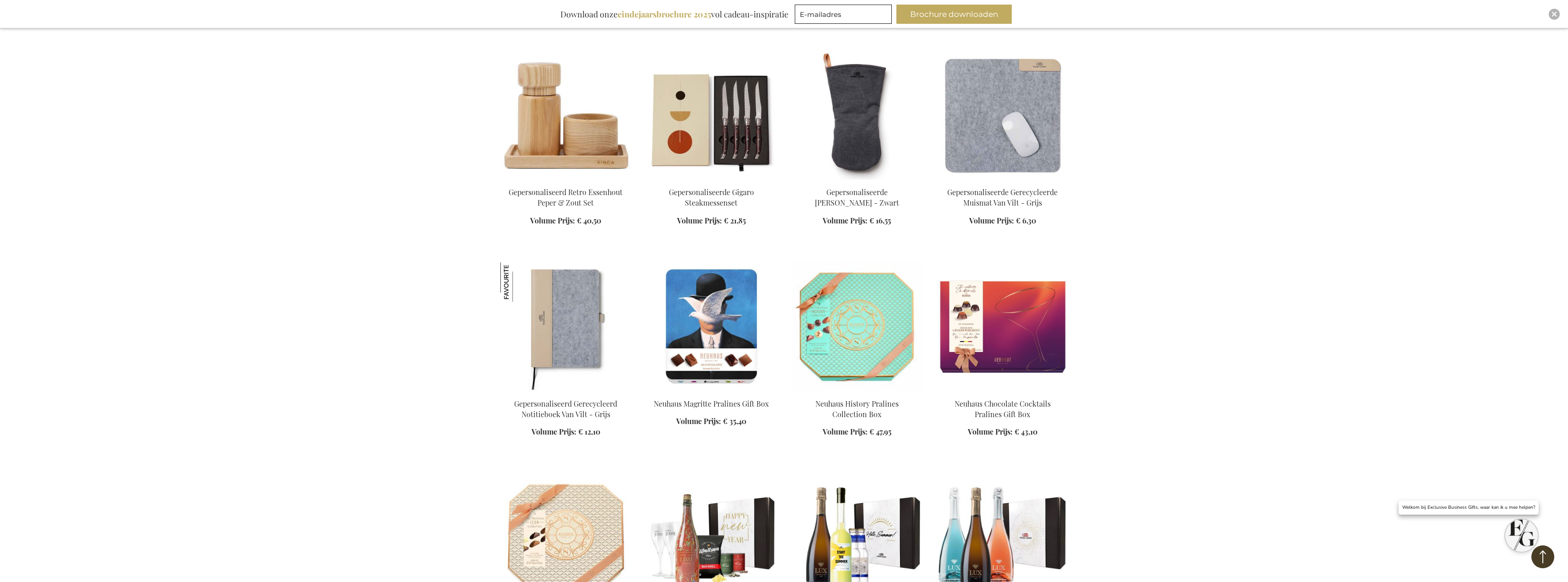
scroll to position [5024, 0]
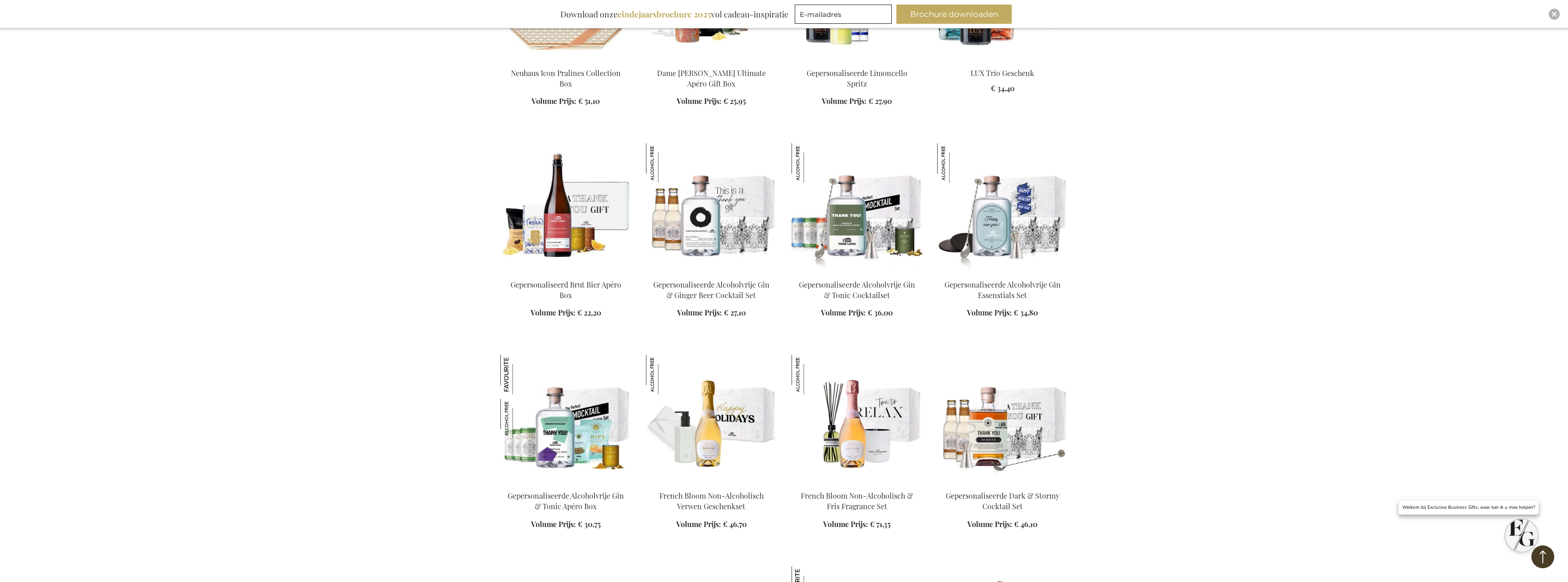
scroll to position [5665, 0]
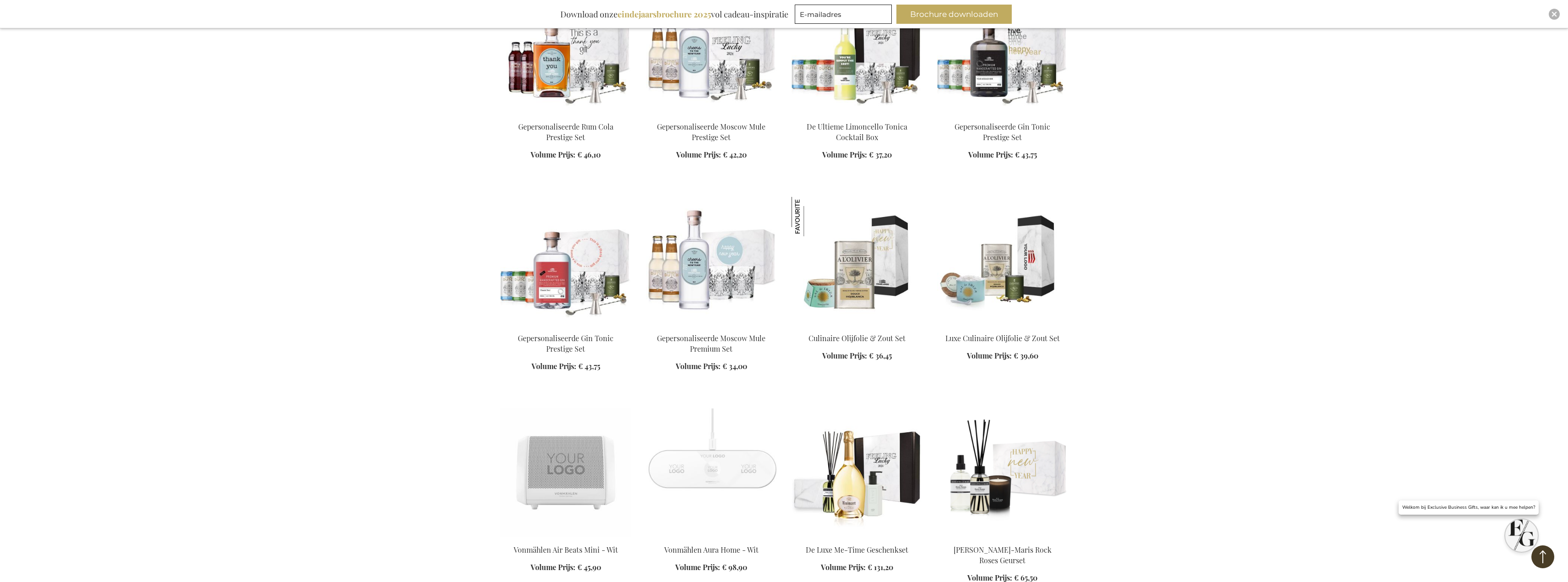
scroll to position [6718, 0]
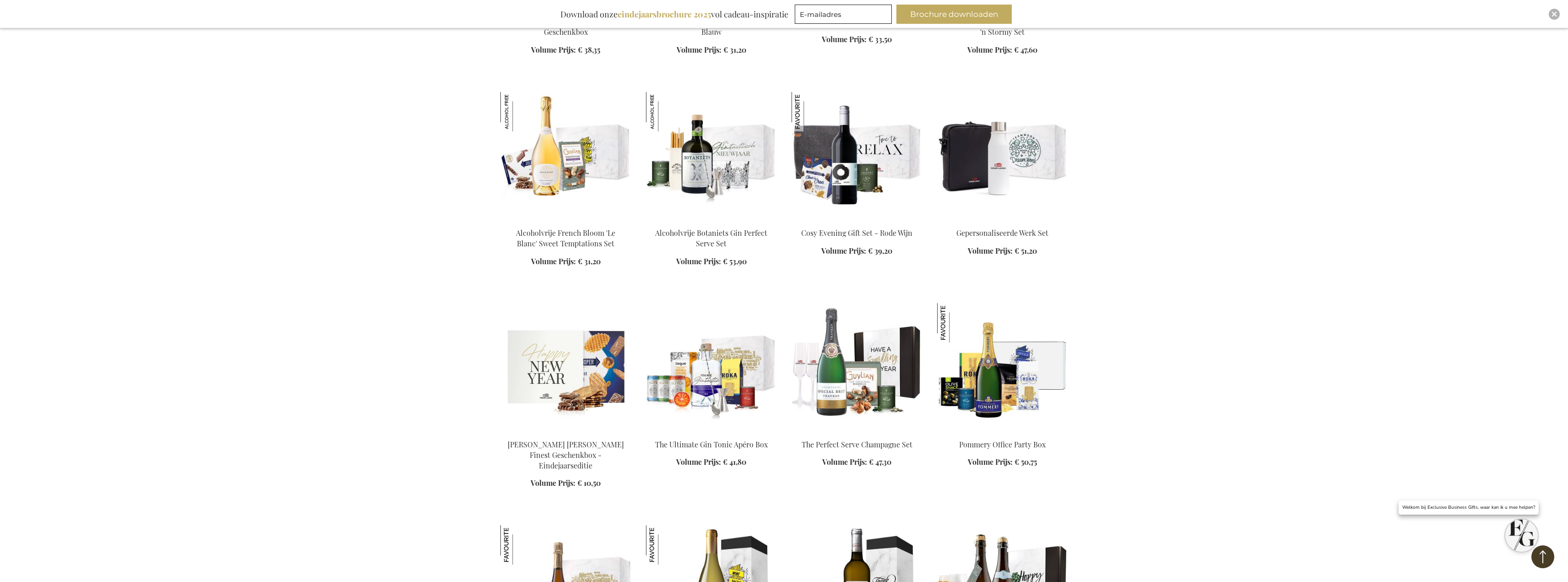
scroll to position [7451, 0]
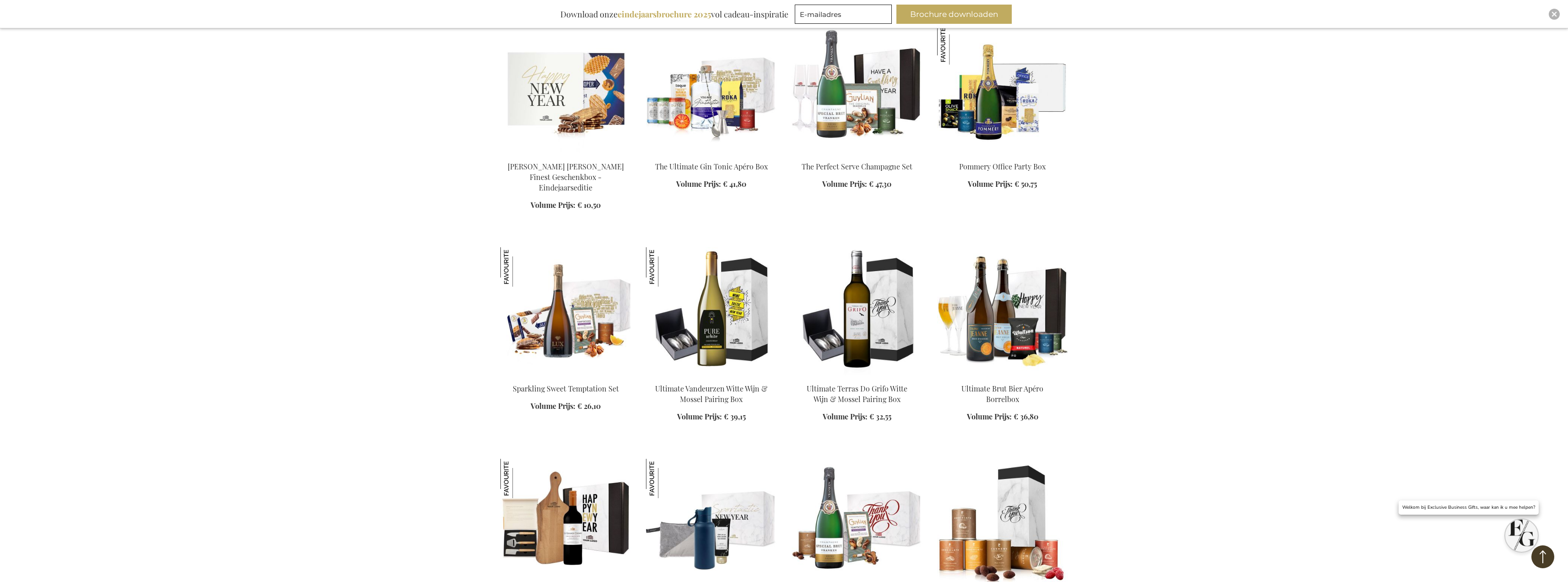
scroll to position [8001, 0]
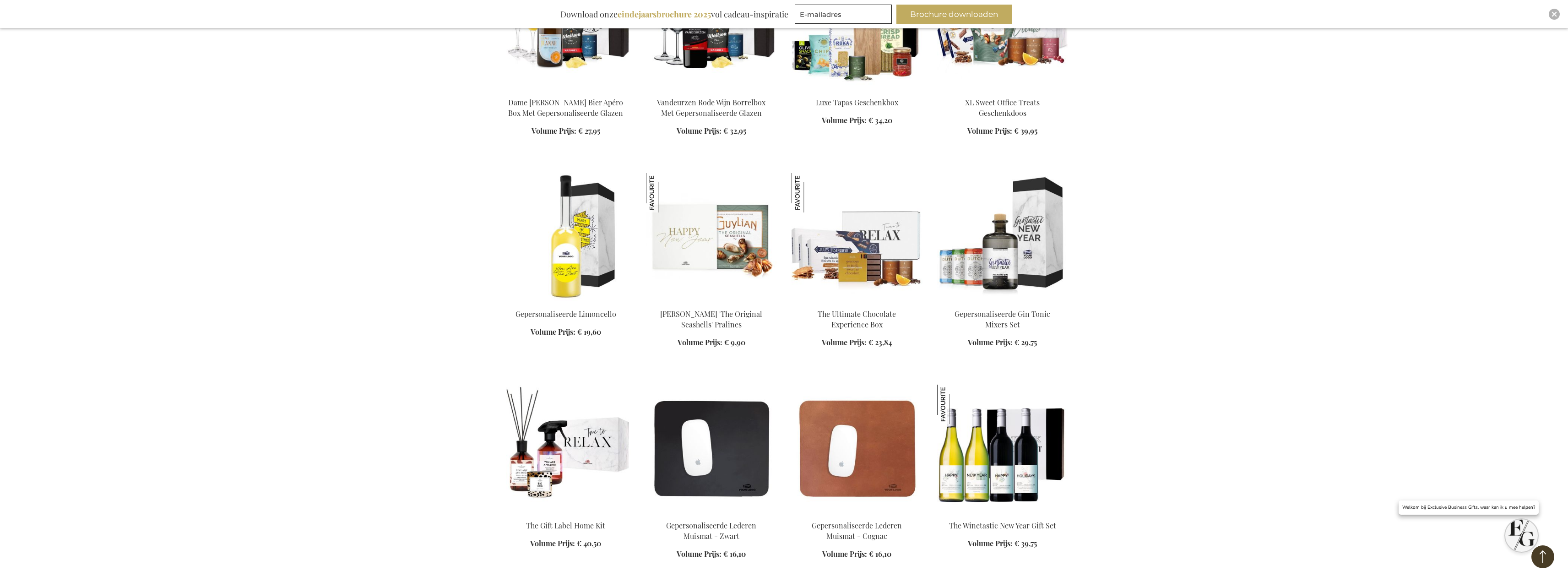
scroll to position [8596, 0]
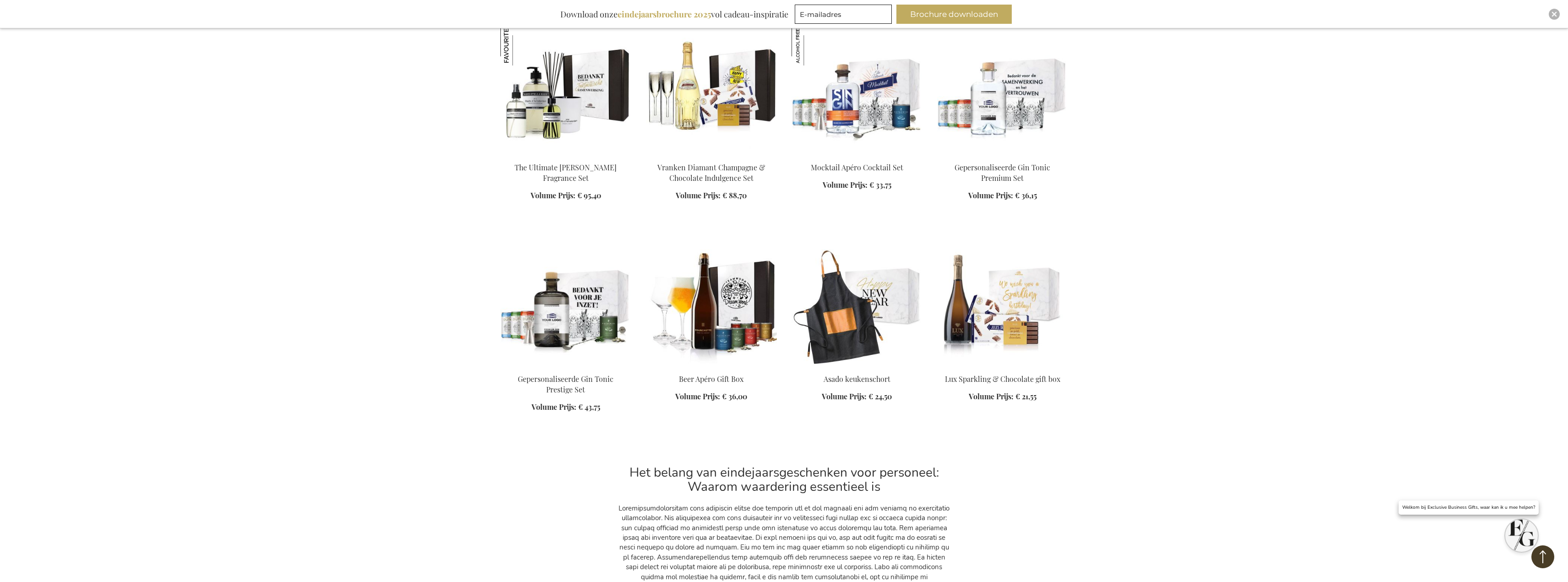
scroll to position [9237, 0]
